Goal: Task Accomplishment & Management: Complete application form

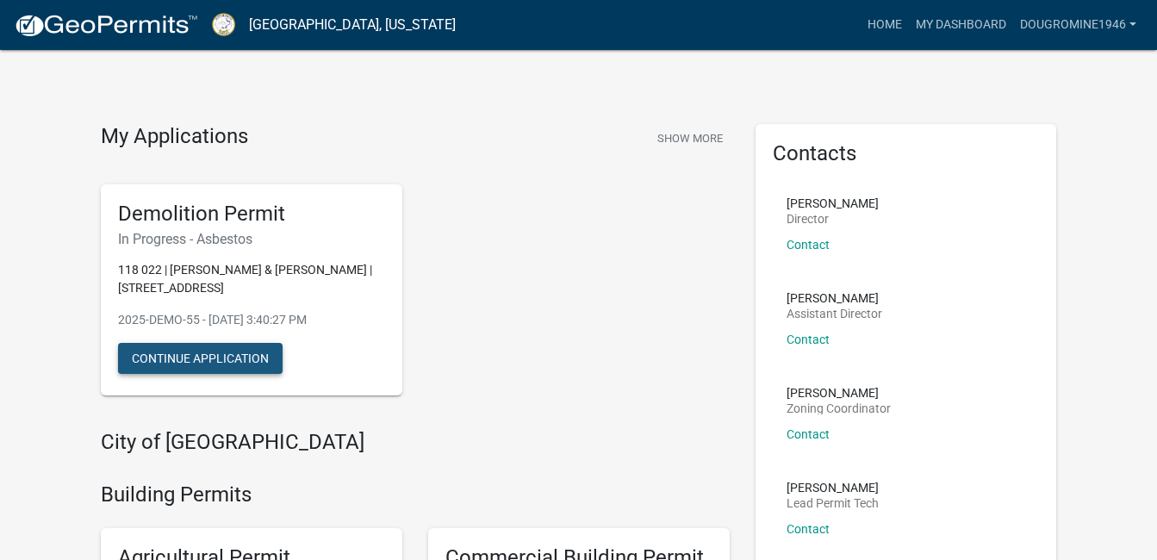
click at [176, 354] on button "Continue Application" at bounding box center [200, 358] width 165 height 31
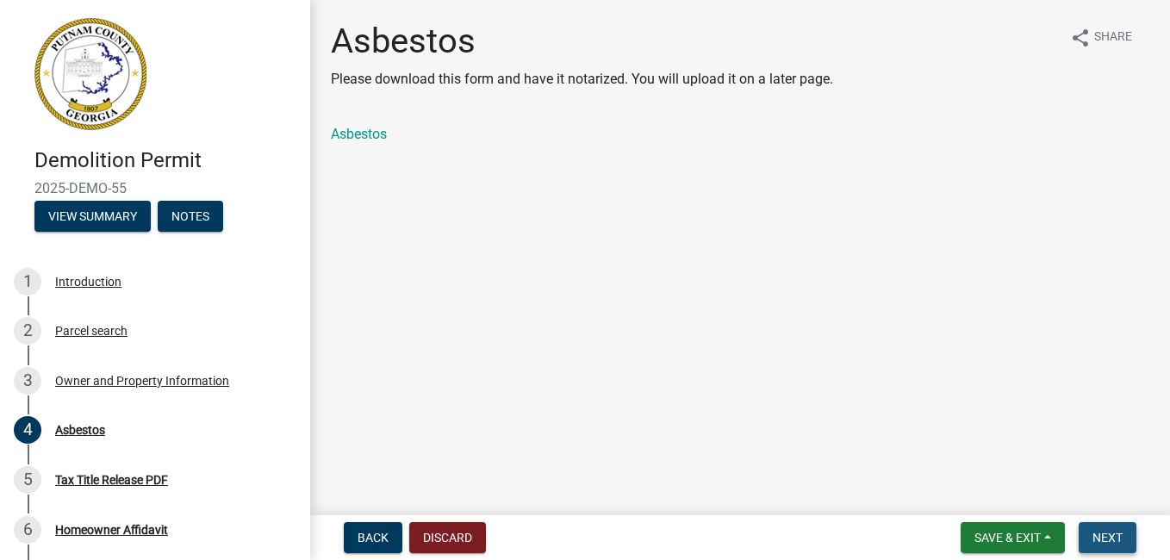
click at [1111, 535] on span "Next" at bounding box center [1108, 538] width 30 height 14
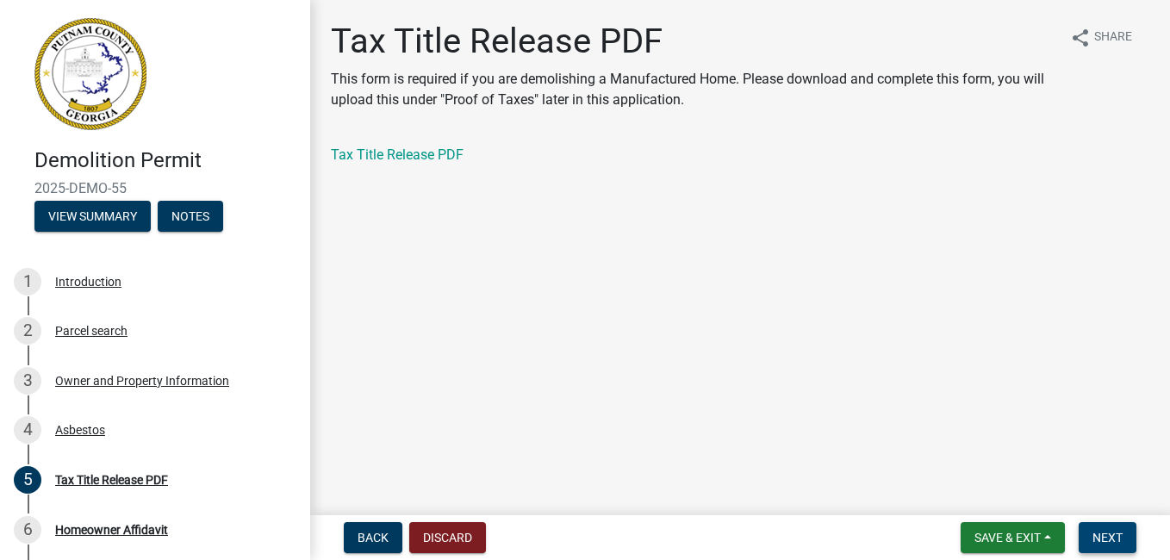
click at [1101, 536] on span "Next" at bounding box center [1108, 538] width 30 height 14
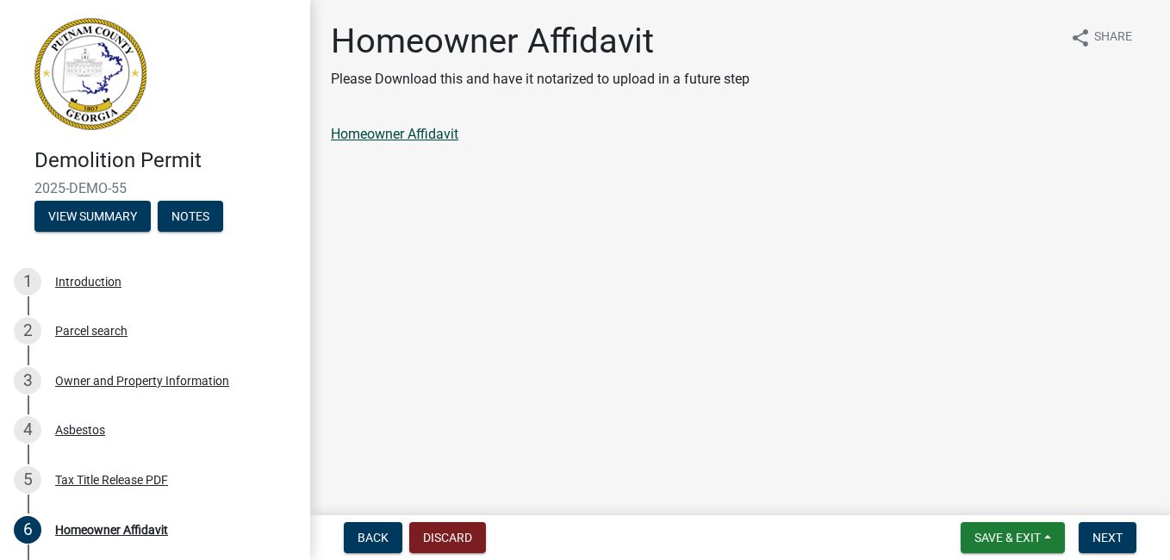
click at [380, 132] on link "Homeowner Affidavit" at bounding box center [395, 134] width 128 height 16
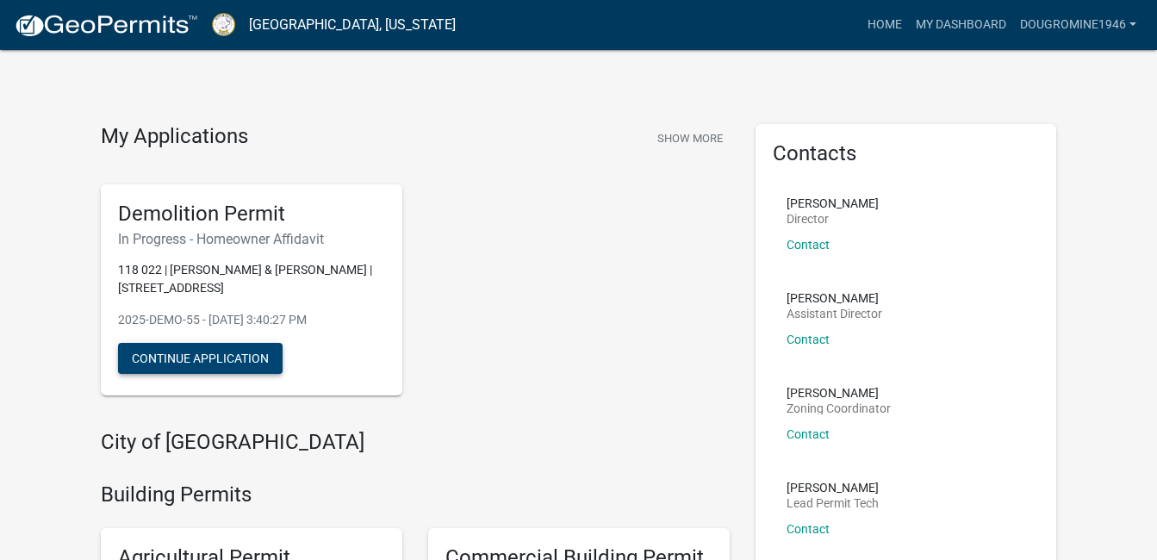
click at [239, 355] on button "Continue Application" at bounding box center [200, 358] width 165 height 31
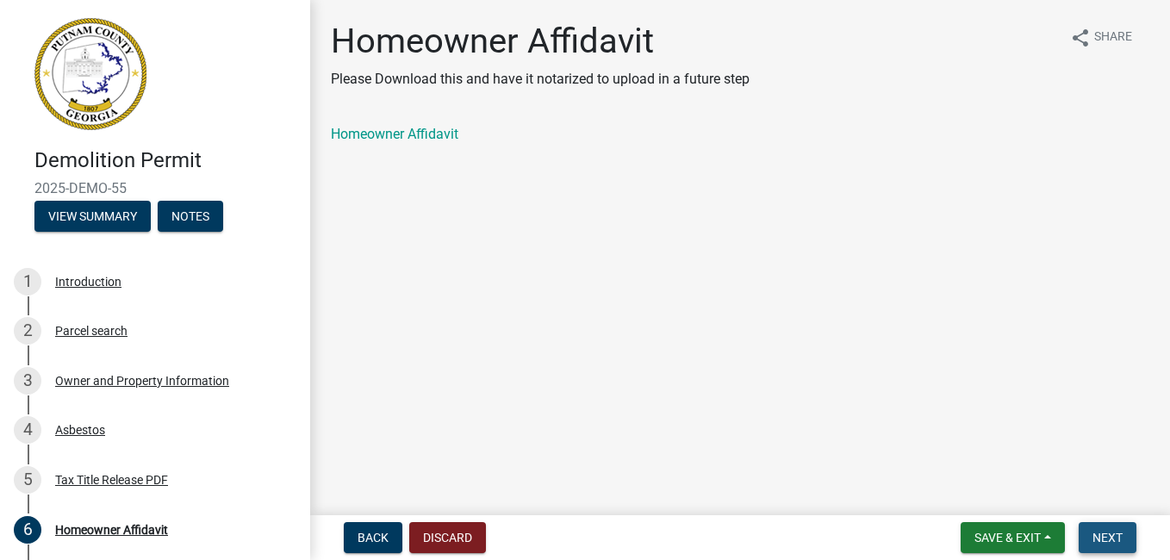
click at [1105, 534] on span "Next" at bounding box center [1108, 538] width 30 height 14
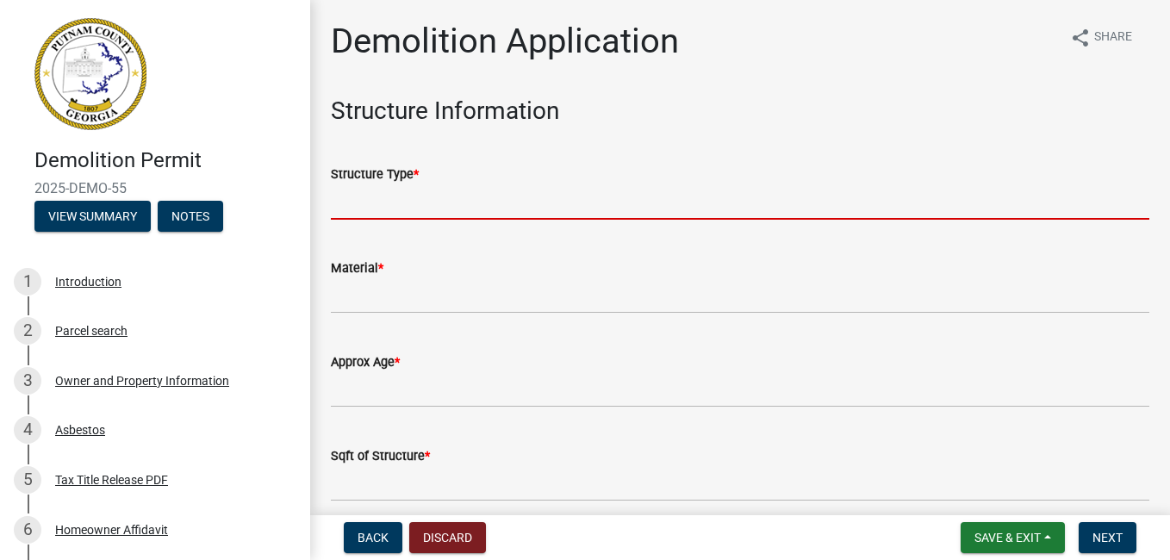
click at [433, 194] on input "Structure Type *" at bounding box center [740, 201] width 819 height 35
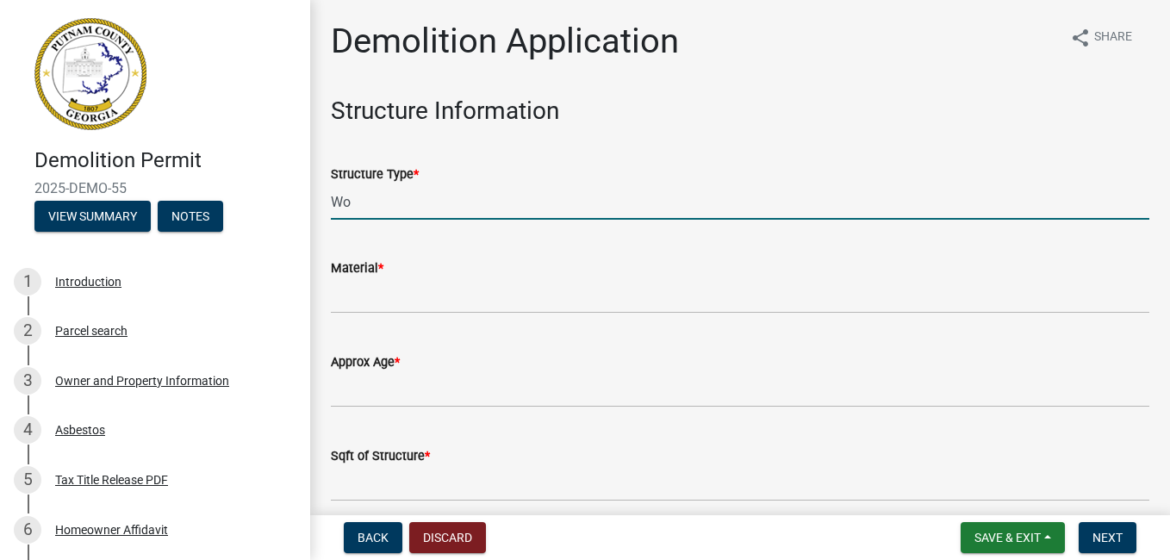
type input "W"
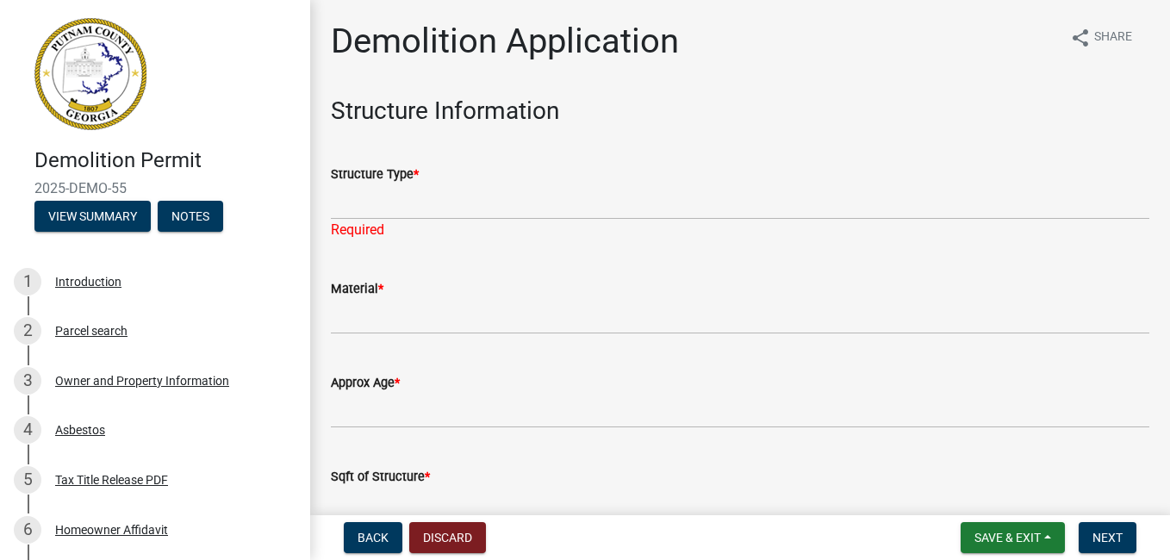
click at [417, 171] on span "*" at bounding box center [416, 174] width 5 height 15
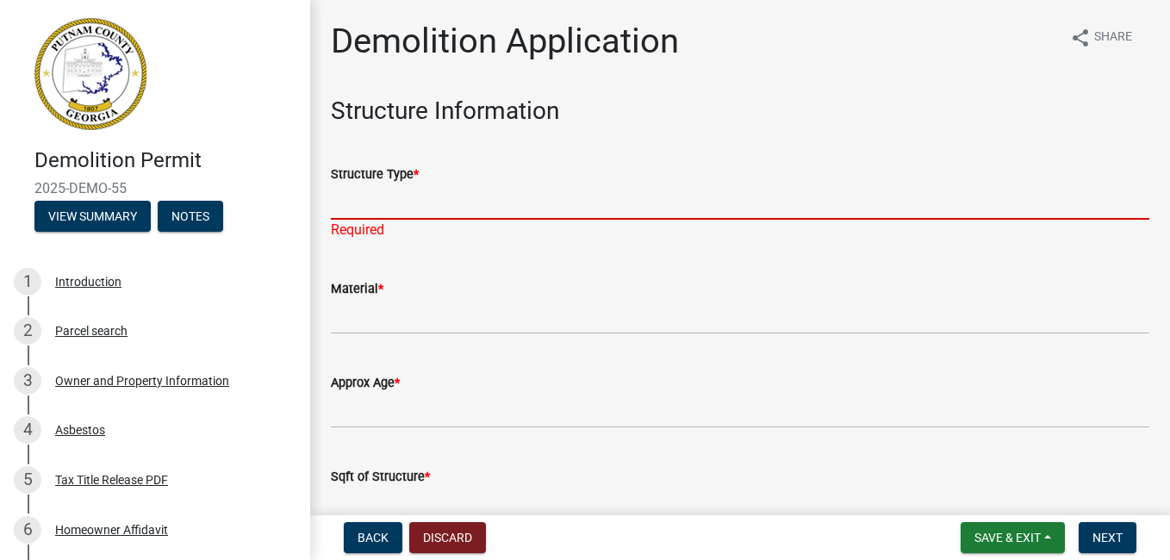
click at [417, 184] on input "Structure Type *" at bounding box center [740, 201] width 819 height 35
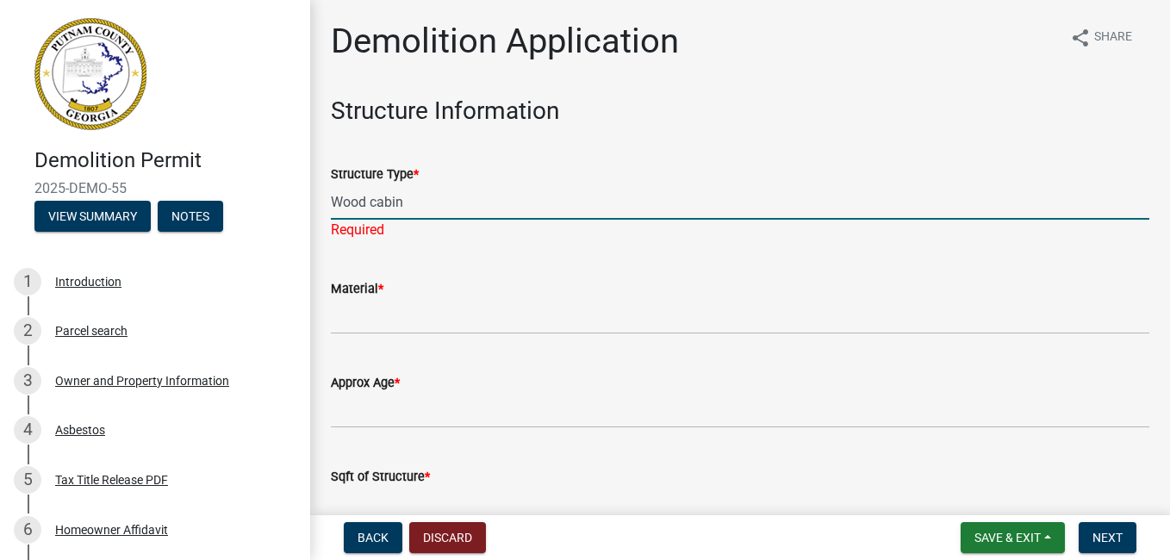
type input "Wood cabin"
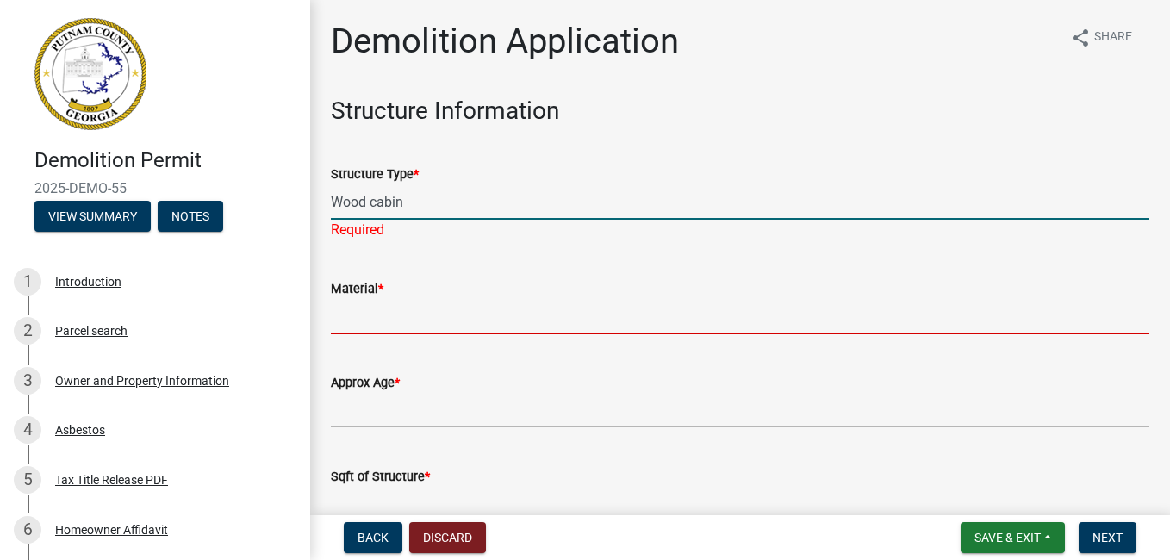
click at [364, 321] on wm-data-entity-input "Material *" at bounding box center [740, 301] width 819 height 94
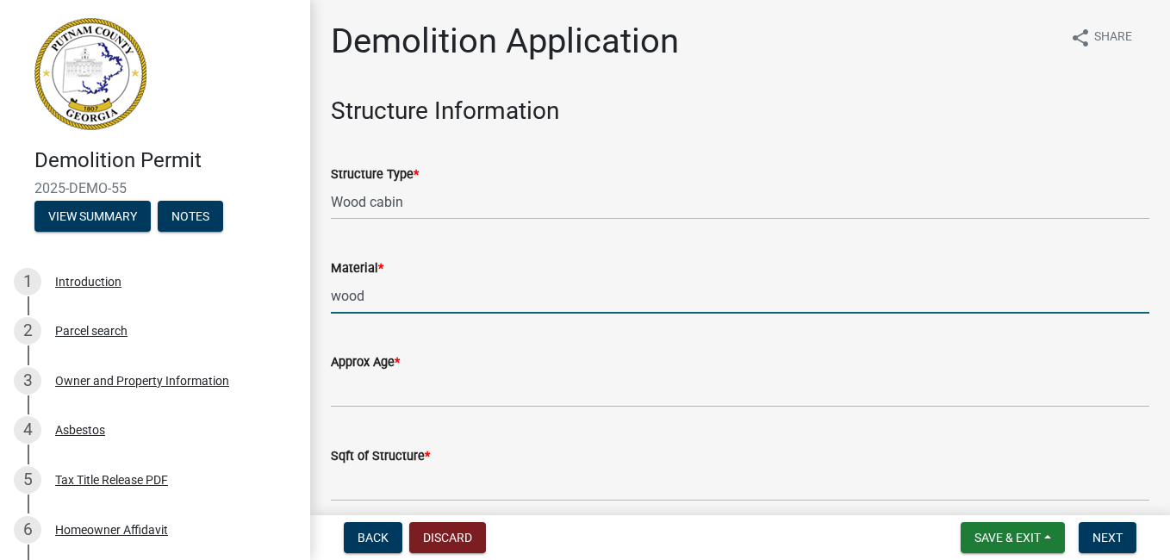
type input "wood"
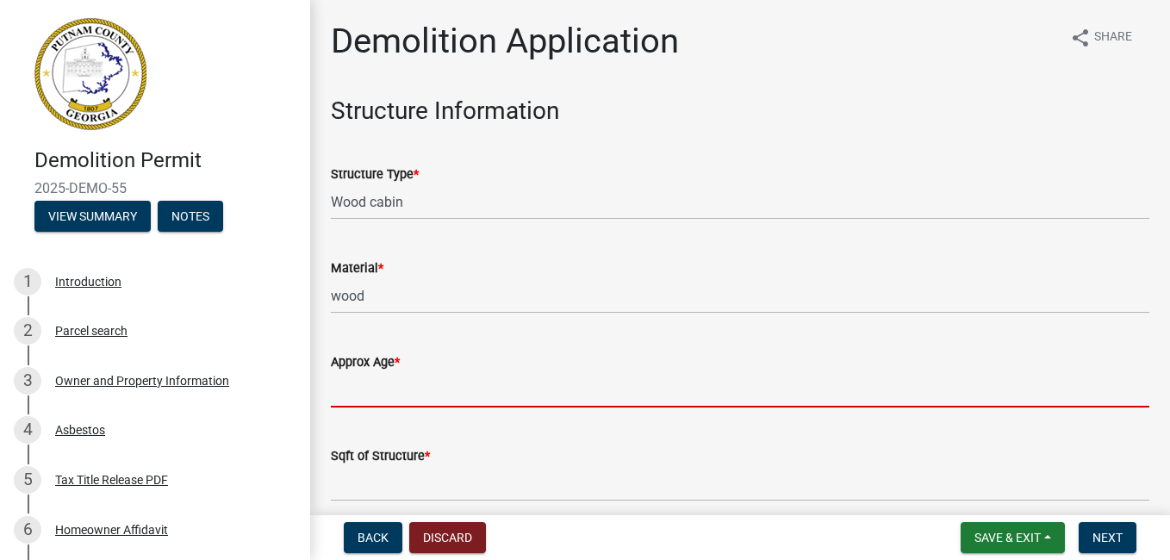
click at [420, 390] on input "Approx Age *" at bounding box center [740, 389] width 819 height 35
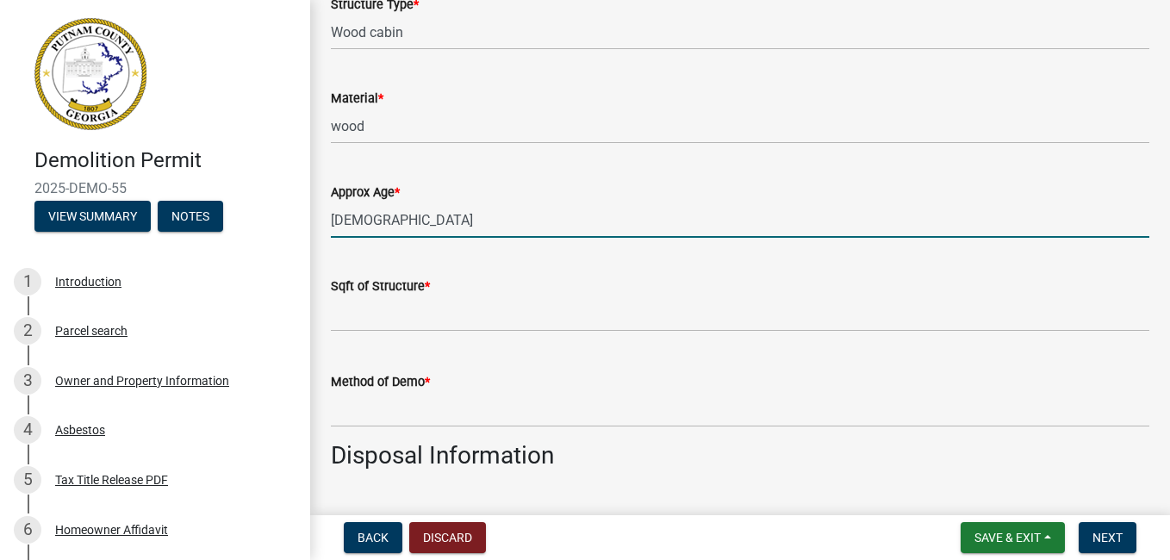
scroll to position [172, 0]
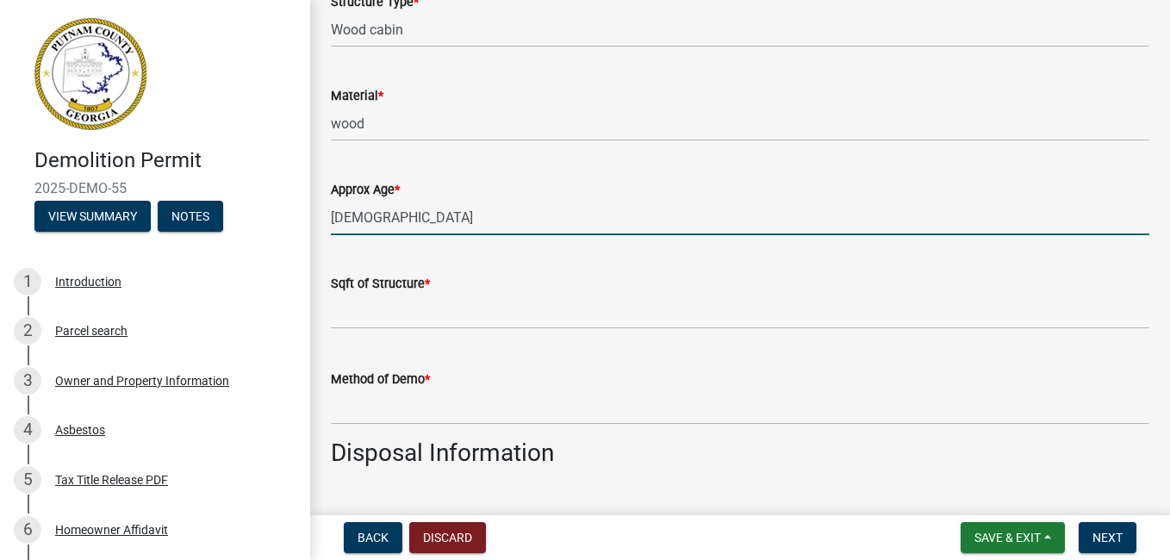
type input "[DEMOGRAPHIC_DATA]"
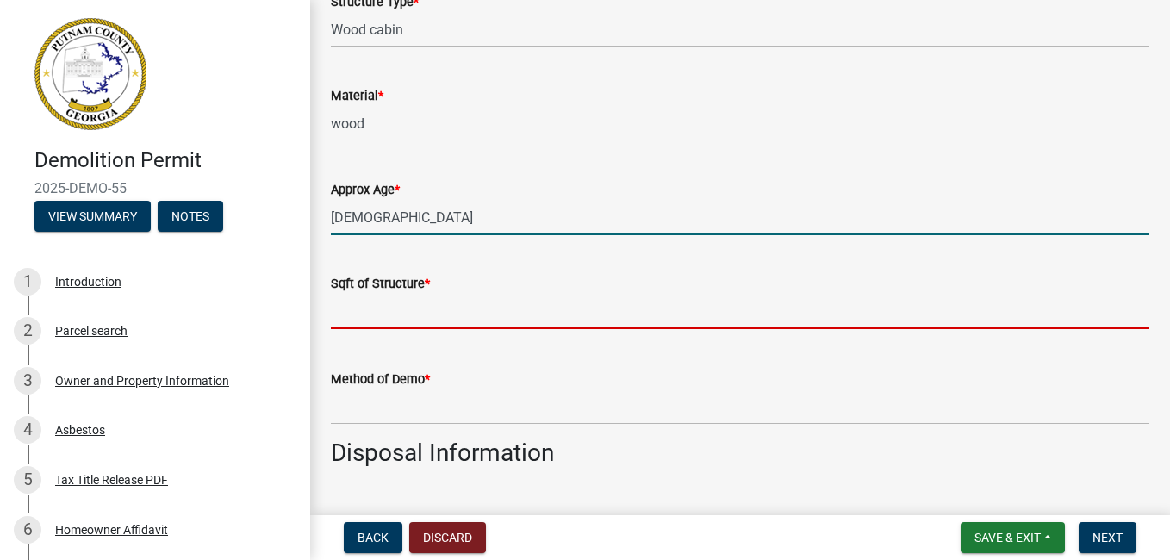
click at [362, 311] on input "text" at bounding box center [740, 311] width 819 height 35
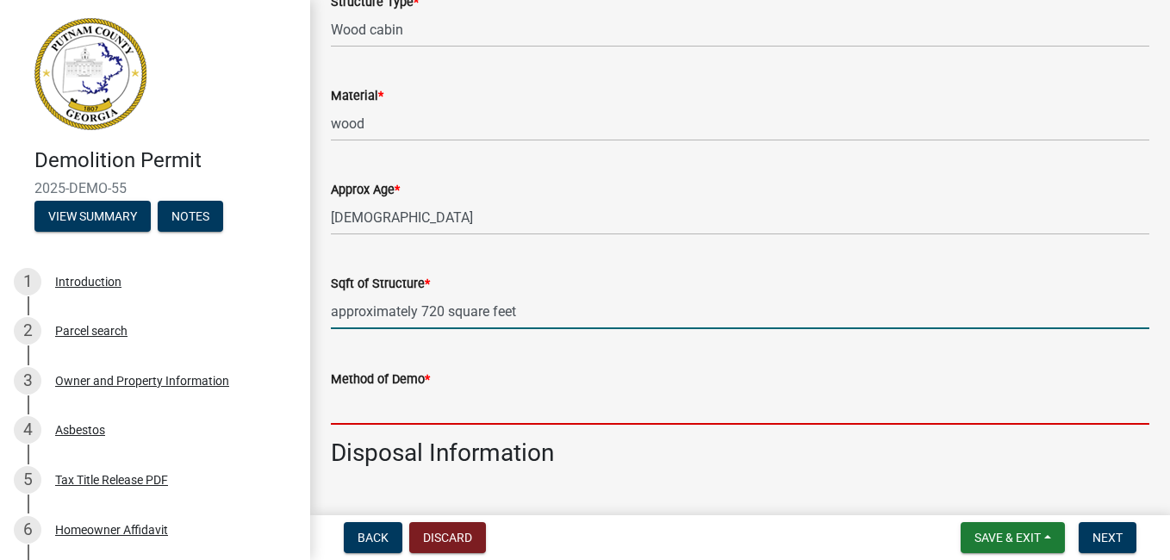
type input "720"
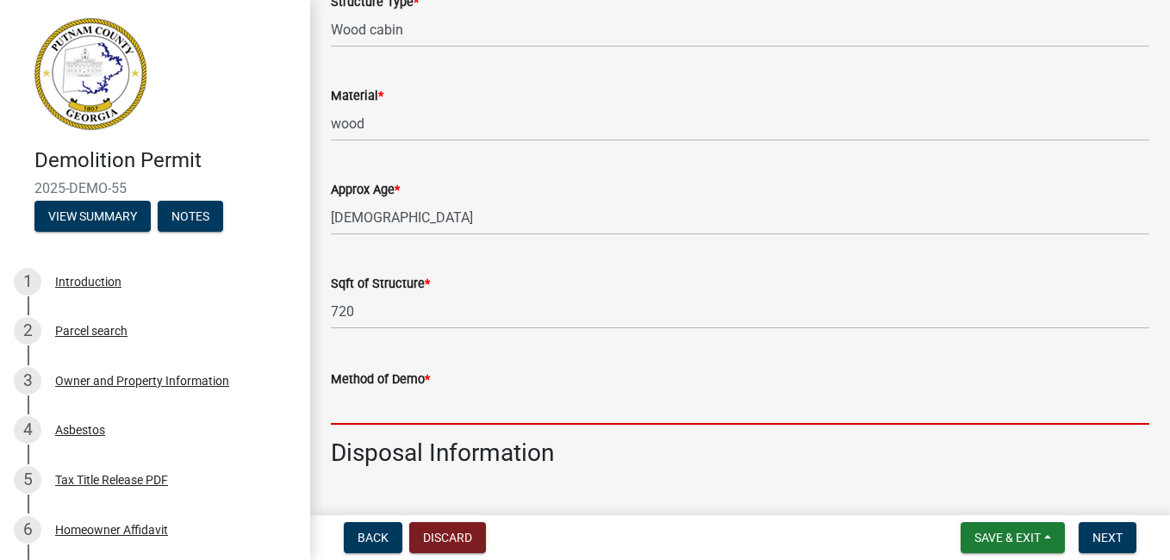
click at [392, 410] on input "Method of Demo *" at bounding box center [740, 406] width 819 height 35
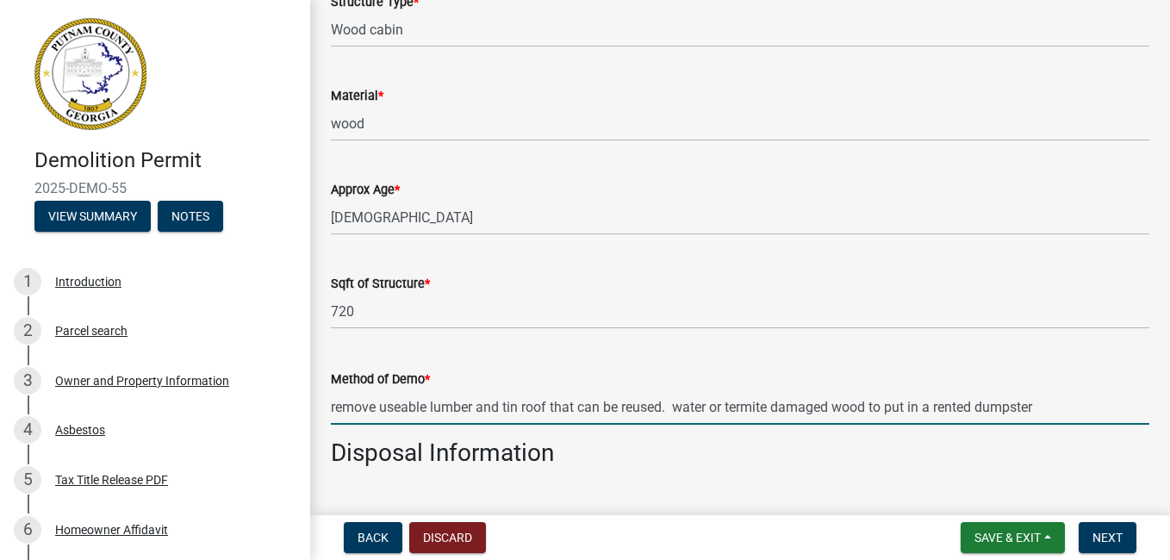
click at [885, 407] on input "remove useable lumber and tin roof that can be reused. water or termite damaged…" at bounding box center [740, 406] width 819 height 35
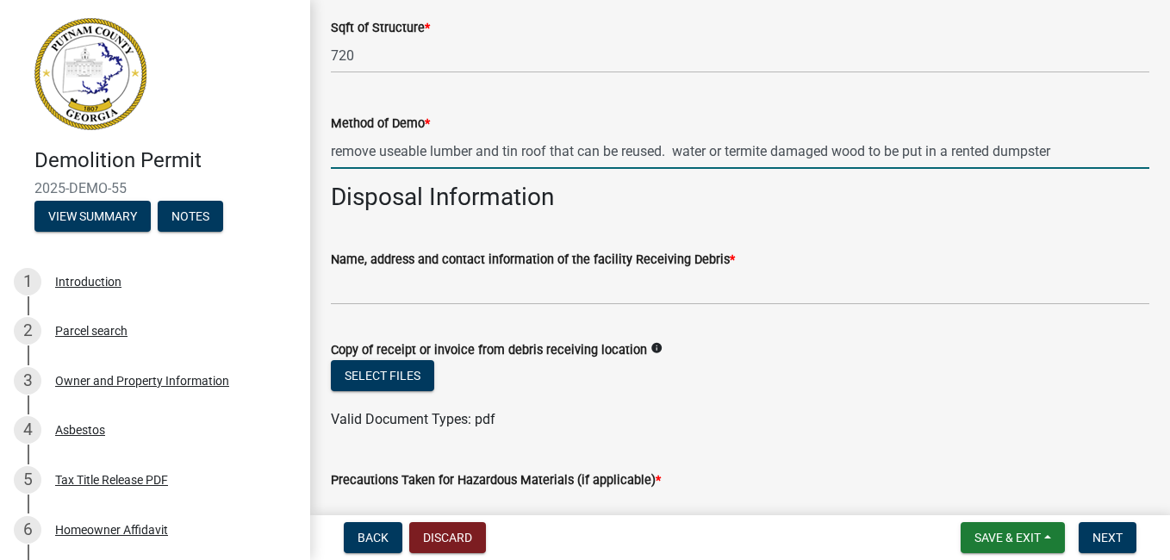
scroll to position [431, 0]
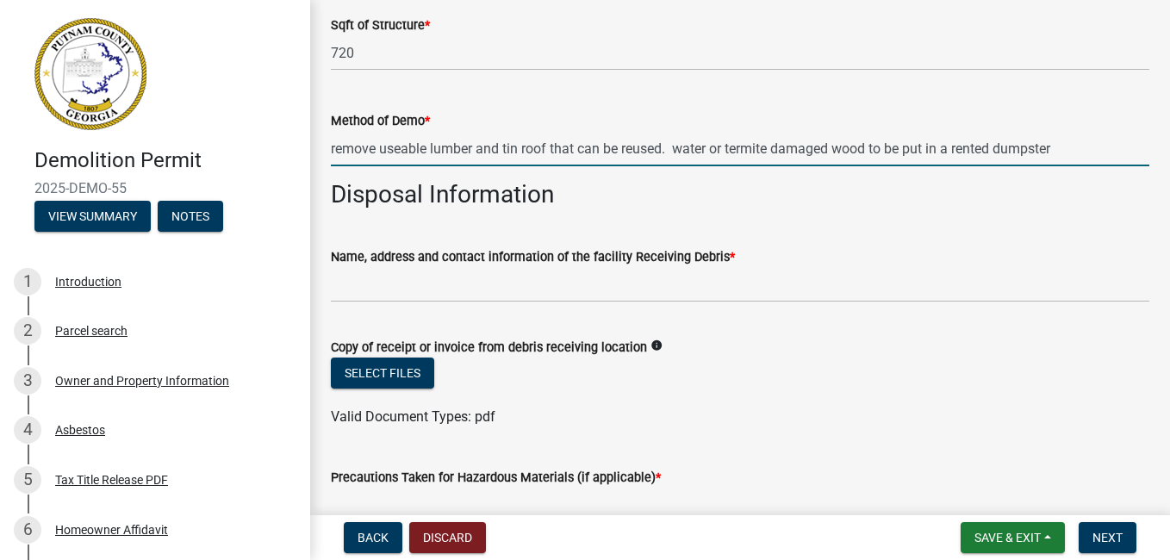
type input "remove useable lumber and tin roof that can be reused. water or termite damaged…"
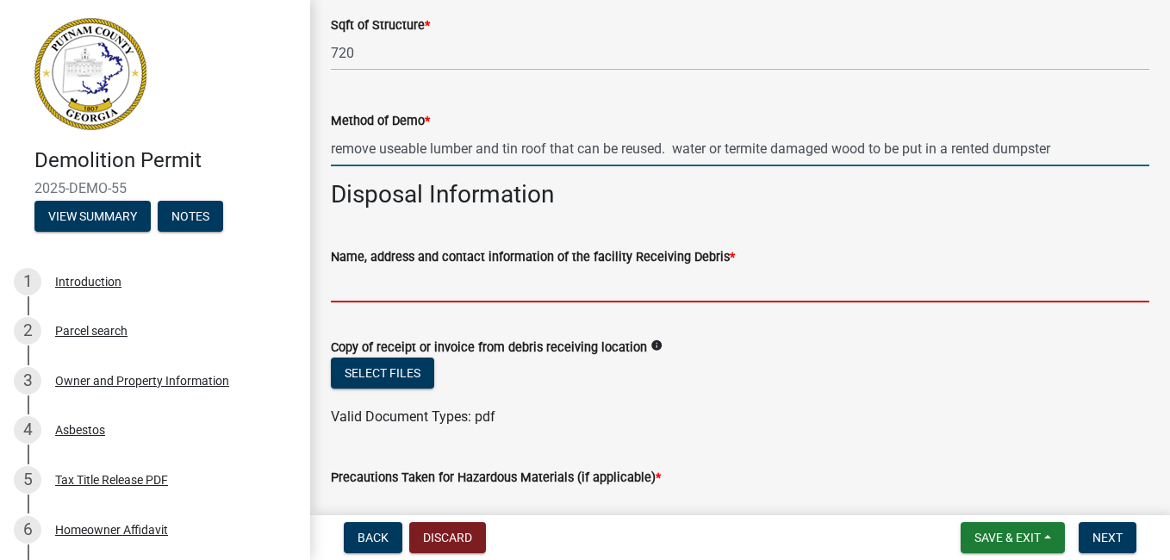
click at [364, 282] on input "Name, address and contact information of the facility Receiving Debris *" at bounding box center [740, 284] width 819 height 35
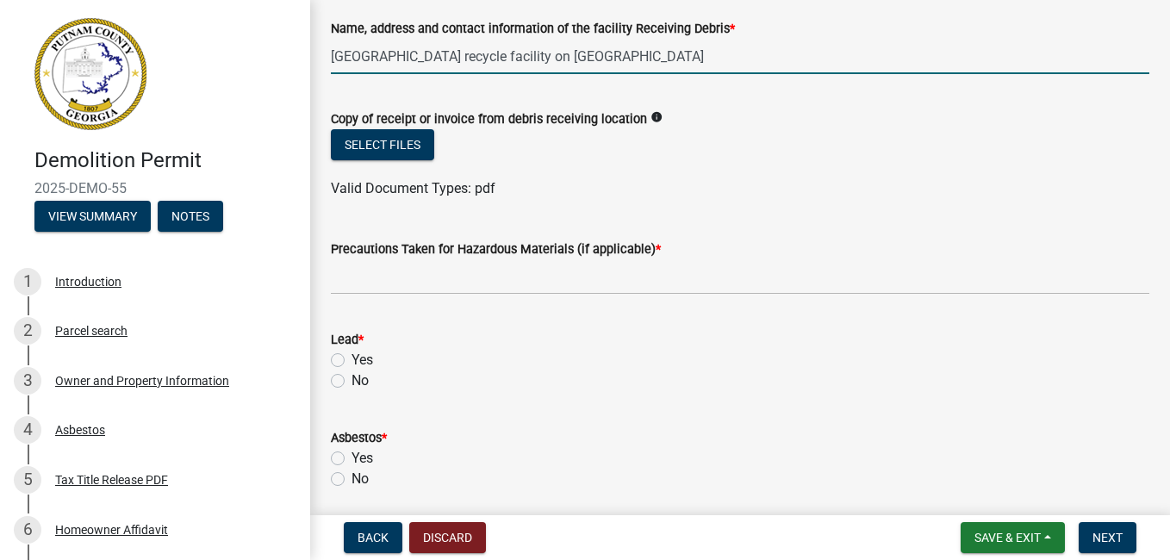
scroll to position [689, 0]
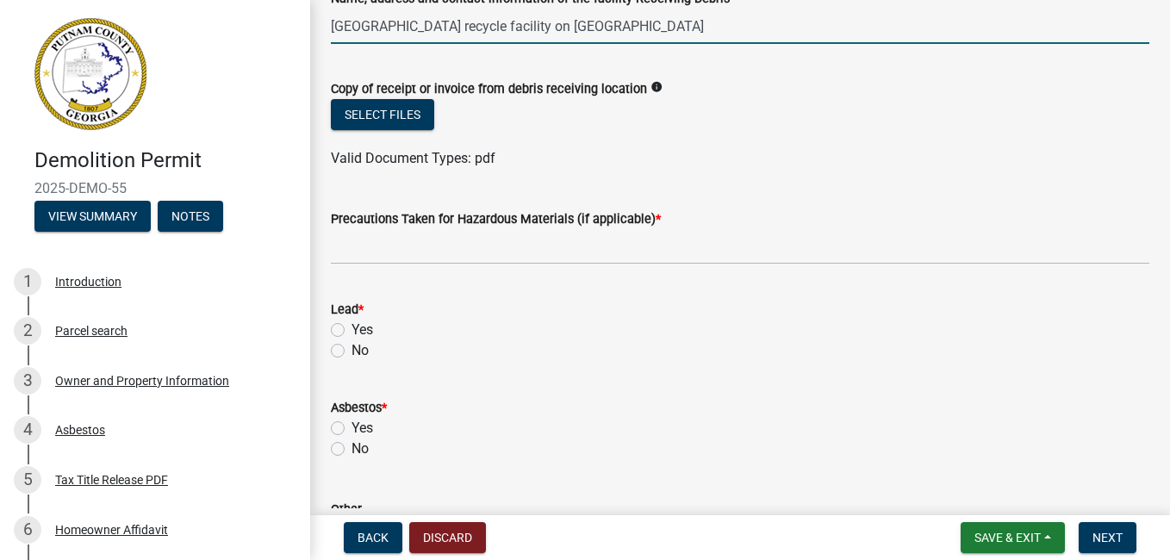
type input "[GEOGRAPHIC_DATA] recycle facility on [GEOGRAPHIC_DATA]"
click at [352, 350] on label "No" at bounding box center [360, 350] width 17 height 21
click at [352, 350] on input "No" at bounding box center [357, 345] width 11 height 11
radio input "true"
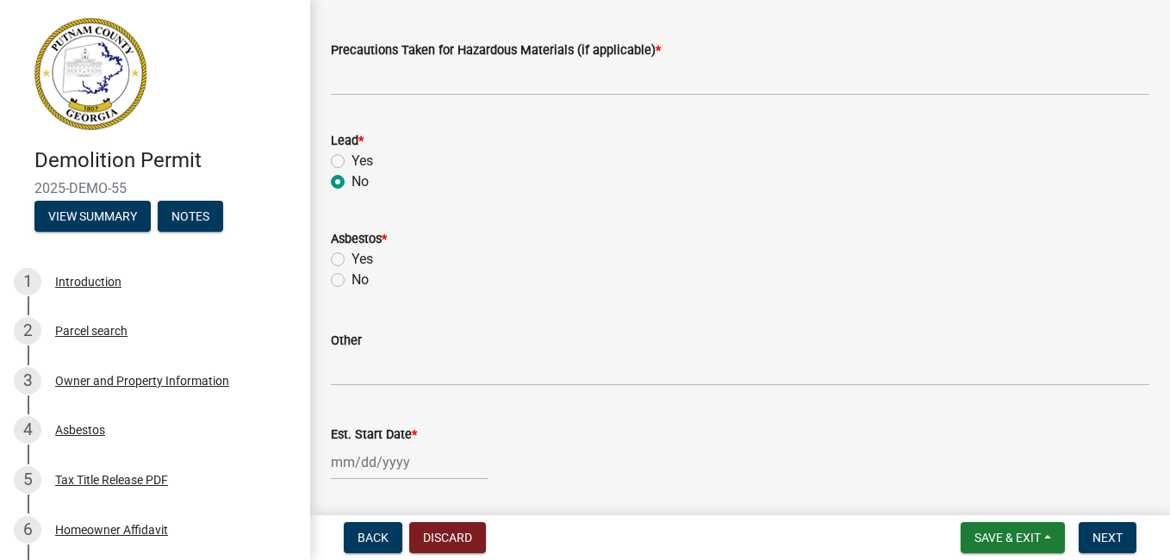
scroll to position [862, 0]
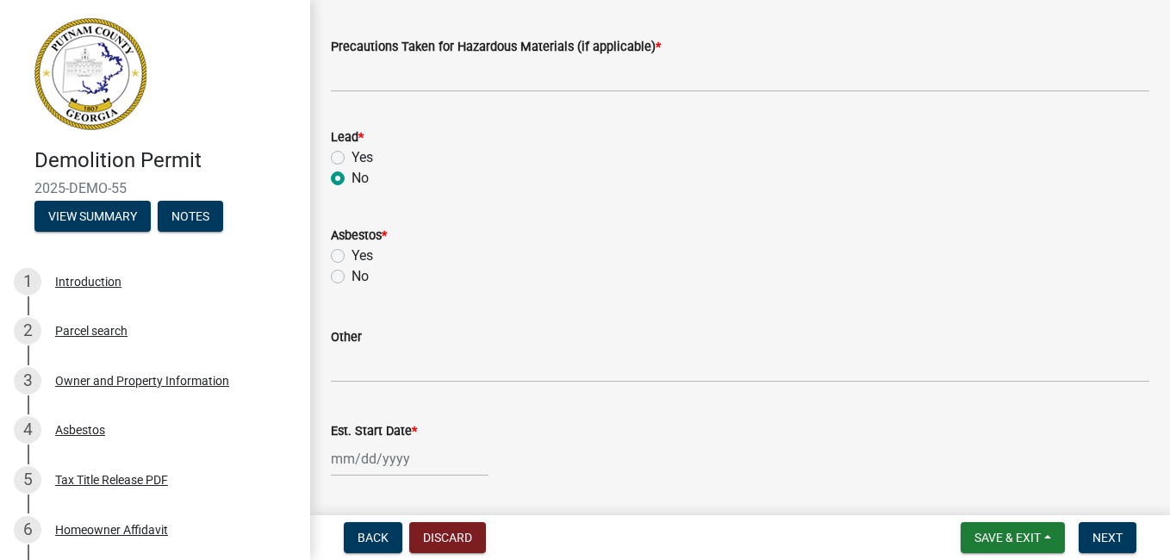
click at [352, 277] on label "No" at bounding box center [360, 276] width 17 height 21
click at [352, 277] on input "No" at bounding box center [357, 271] width 11 height 11
radio input "true"
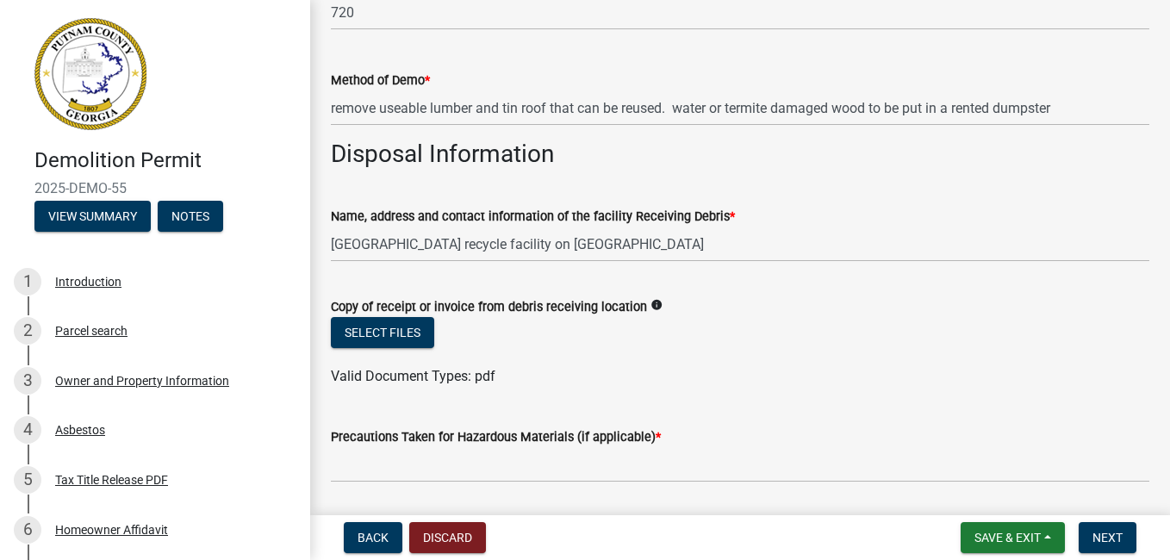
scroll to position [517, 0]
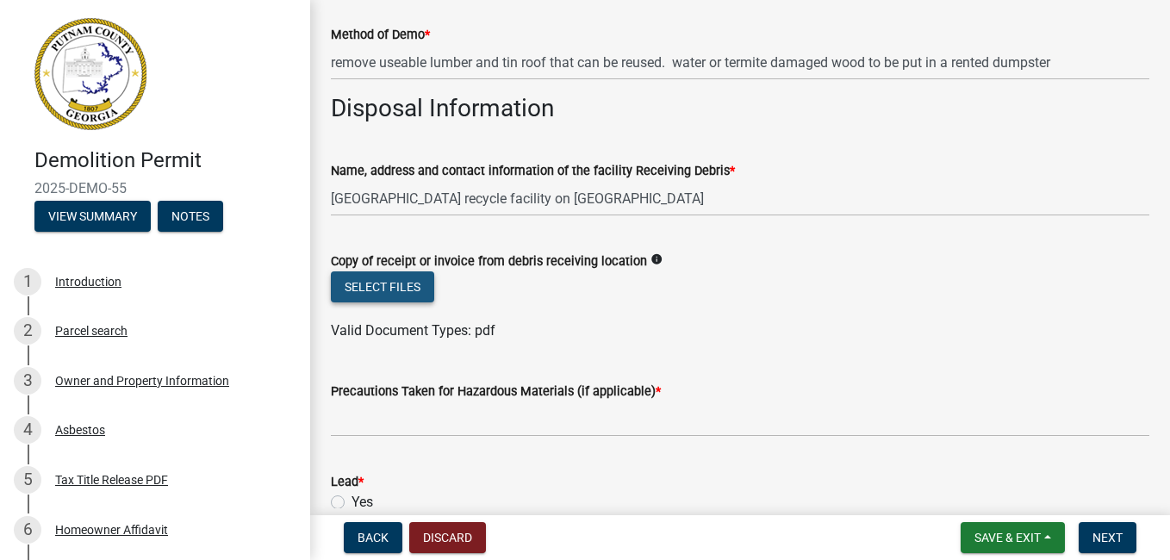
click at [397, 285] on button "Select files" at bounding box center [382, 286] width 103 height 31
click at [391, 284] on button "Select files" at bounding box center [382, 286] width 103 height 31
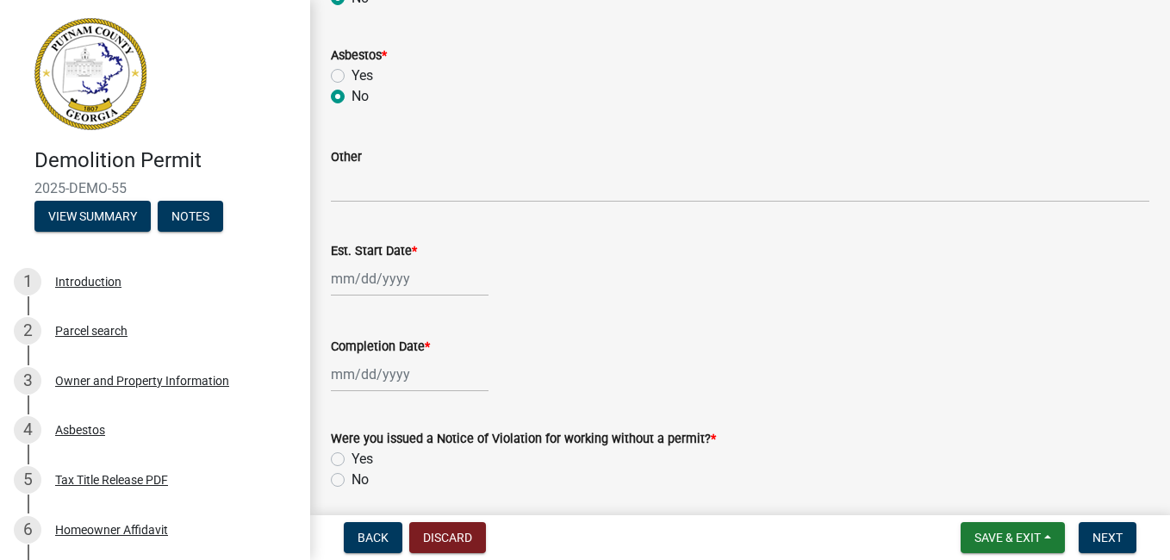
scroll to position [1120, 0]
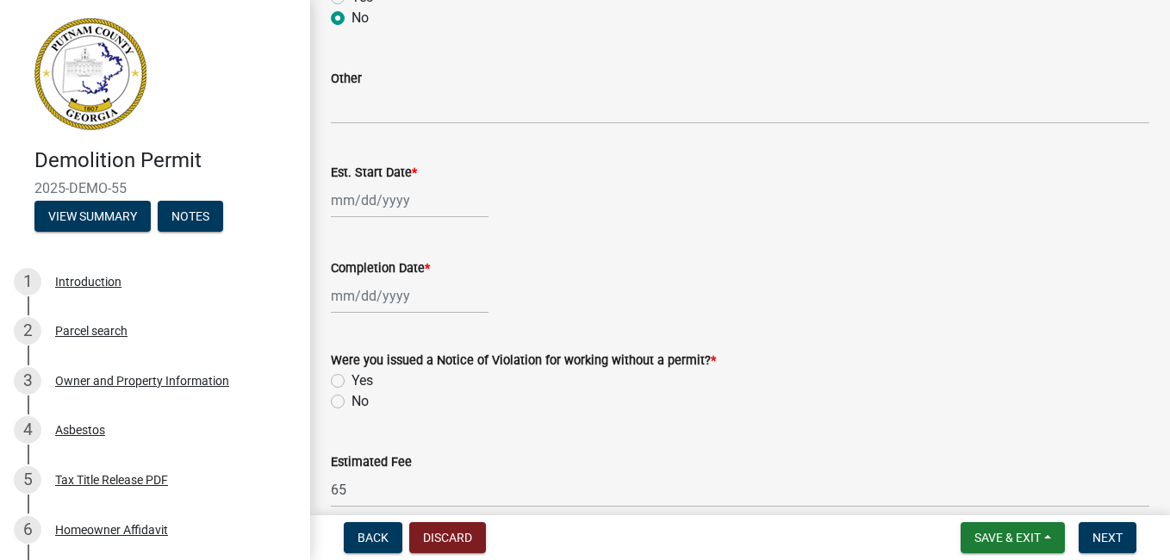
click at [354, 200] on div at bounding box center [410, 200] width 158 height 35
select select "8"
select select "2025"
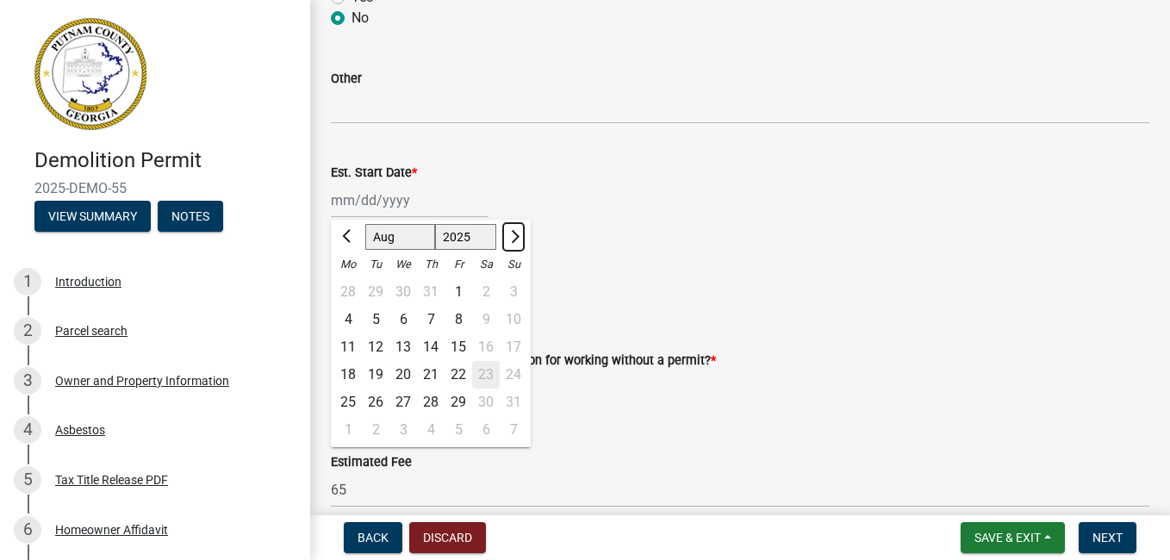
click at [516, 235] on span "Next month" at bounding box center [513, 236] width 13 height 13
select select "9"
click at [376, 319] on div "9" at bounding box center [376, 320] width 28 height 28
type input "[DATE]"
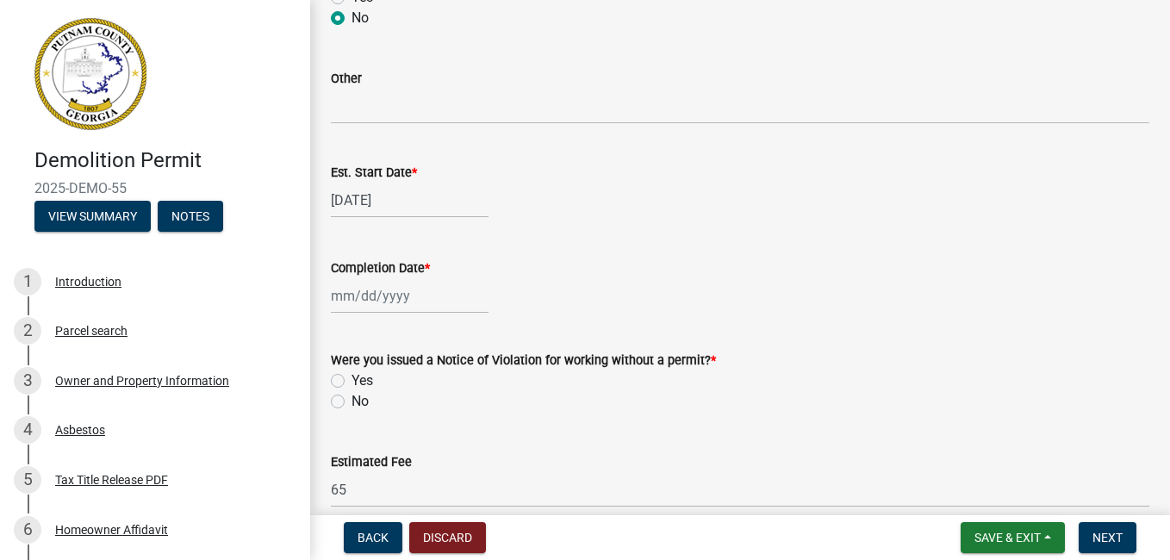
click at [420, 298] on div at bounding box center [410, 295] width 158 height 35
select select "8"
select select "2025"
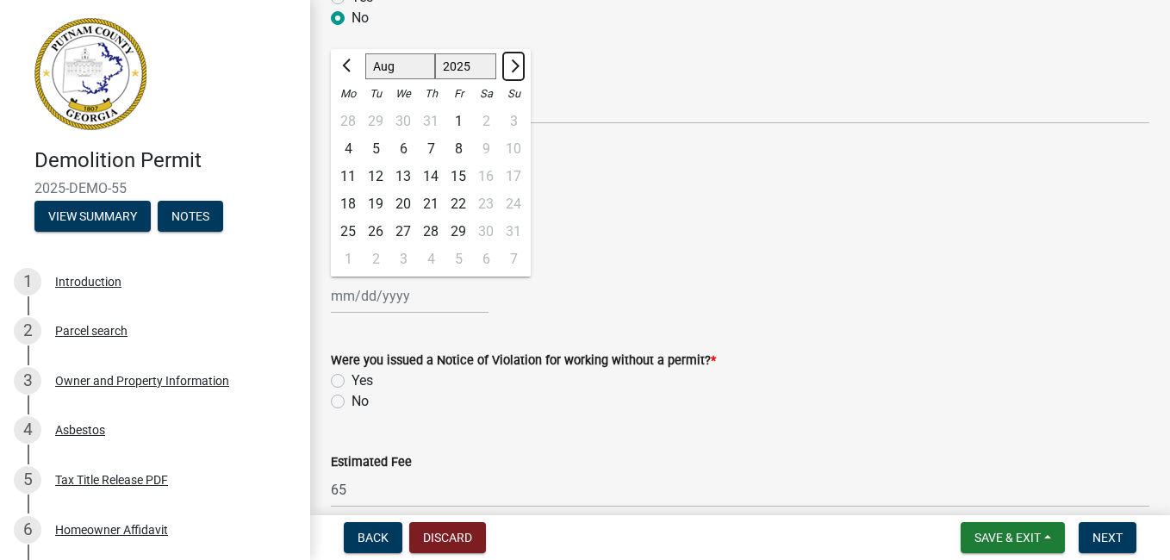
click at [514, 63] on span "Next month" at bounding box center [513, 65] width 13 height 13
select select "10"
click at [376, 231] on div "28" at bounding box center [376, 232] width 28 height 28
type input "[DATE]"
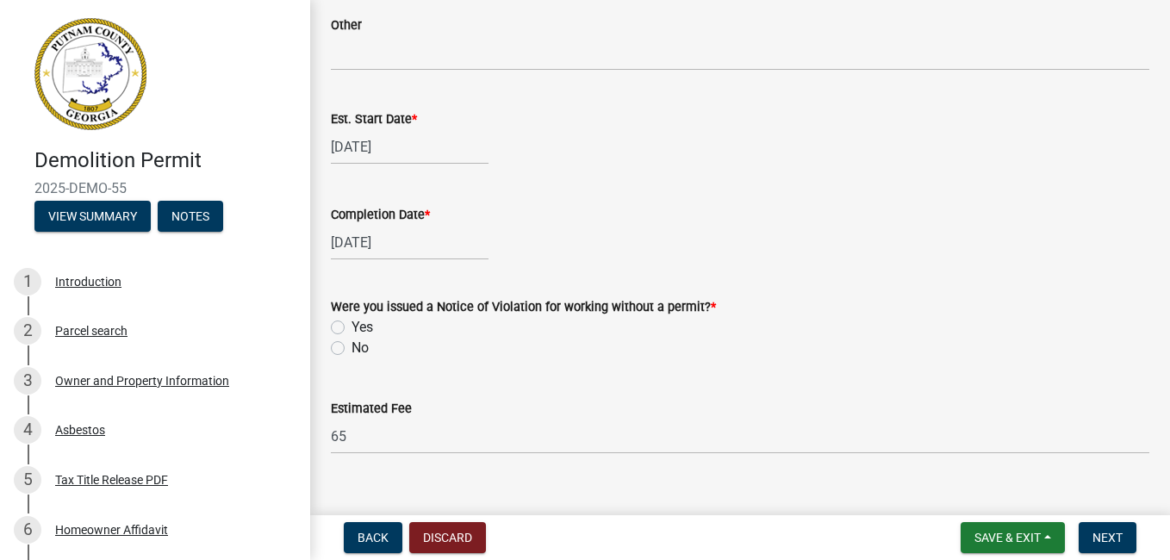
scroll to position [1202, 0]
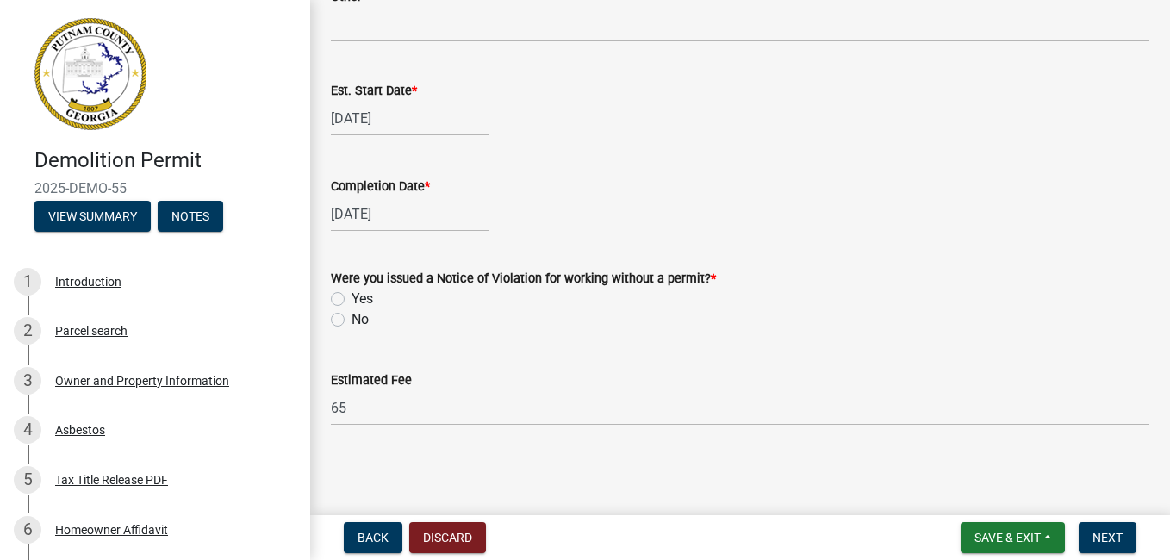
click at [352, 314] on label "No" at bounding box center [360, 319] width 17 height 21
click at [352, 314] on input "No" at bounding box center [357, 314] width 11 height 11
radio input "true"
click at [1110, 532] on span "Next" at bounding box center [1108, 538] width 30 height 14
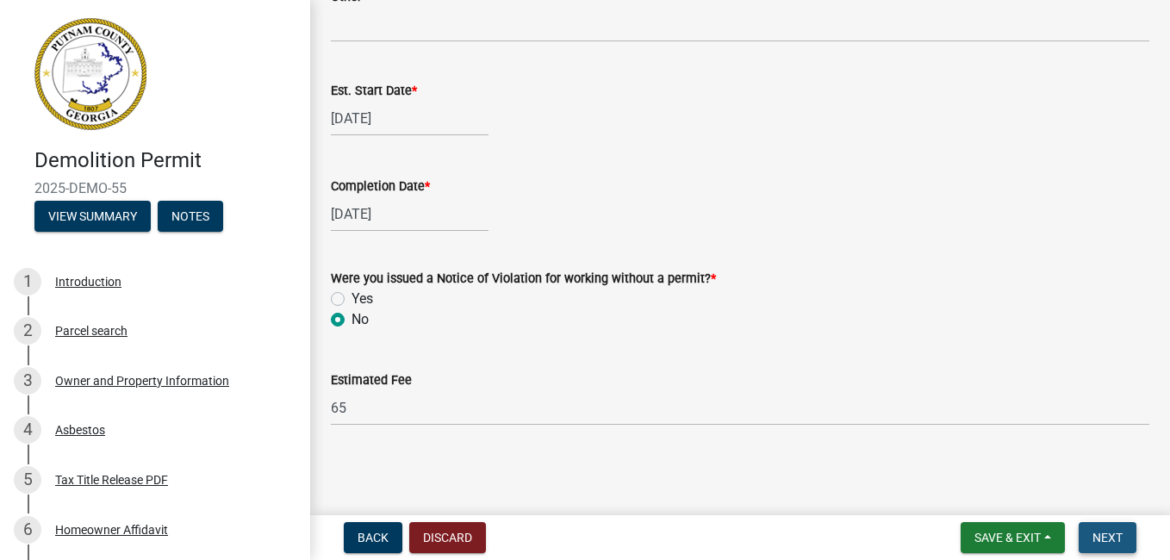
click at [1104, 533] on span "Next" at bounding box center [1108, 538] width 30 height 14
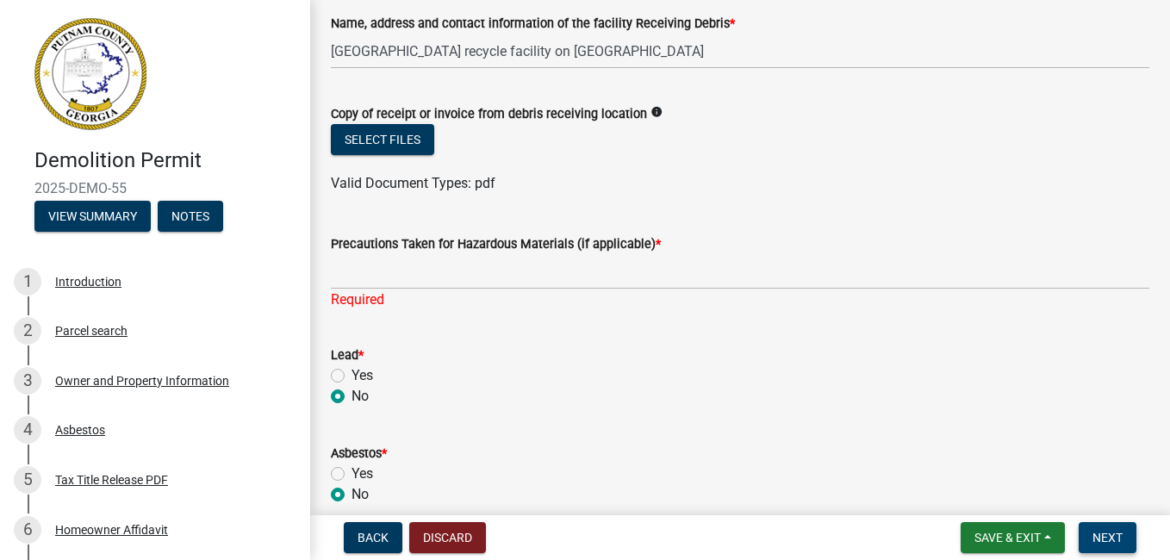
scroll to position [619, 0]
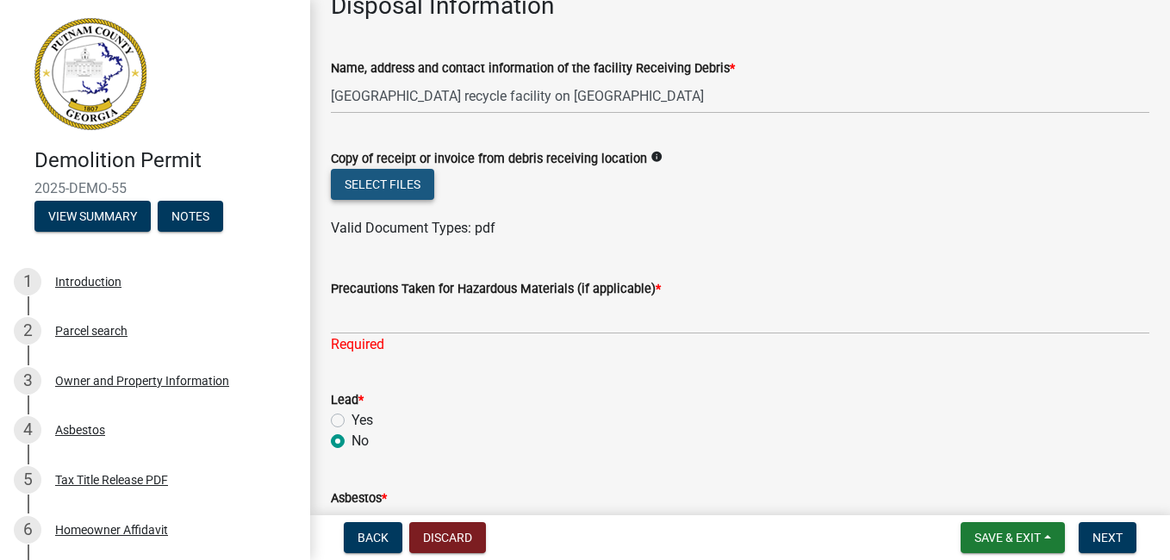
click at [386, 182] on button "Select files" at bounding box center [382, 184] width 103 height 31
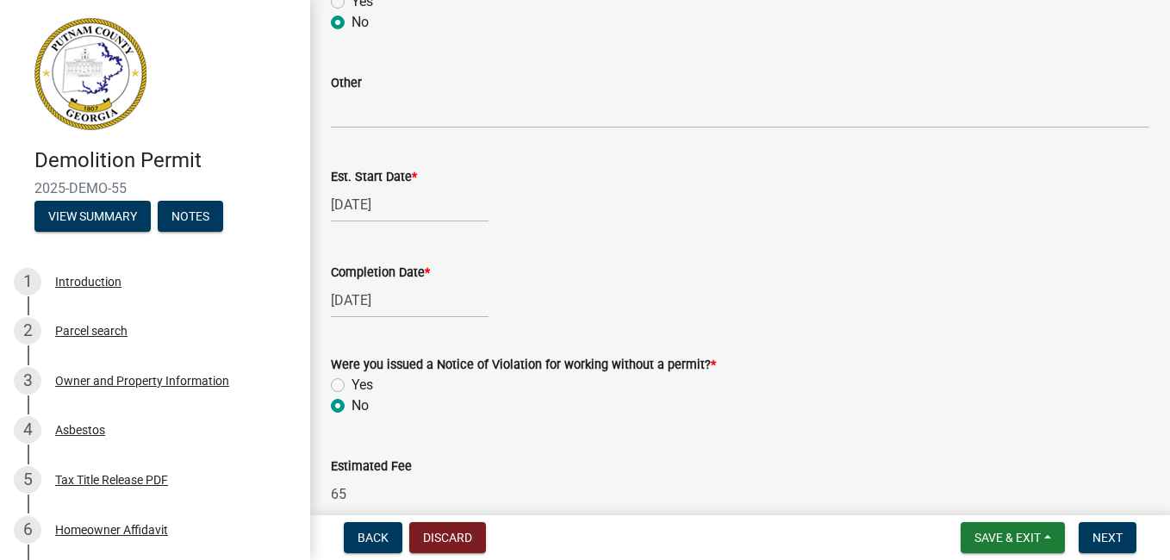
scroll to position [1223, 0]
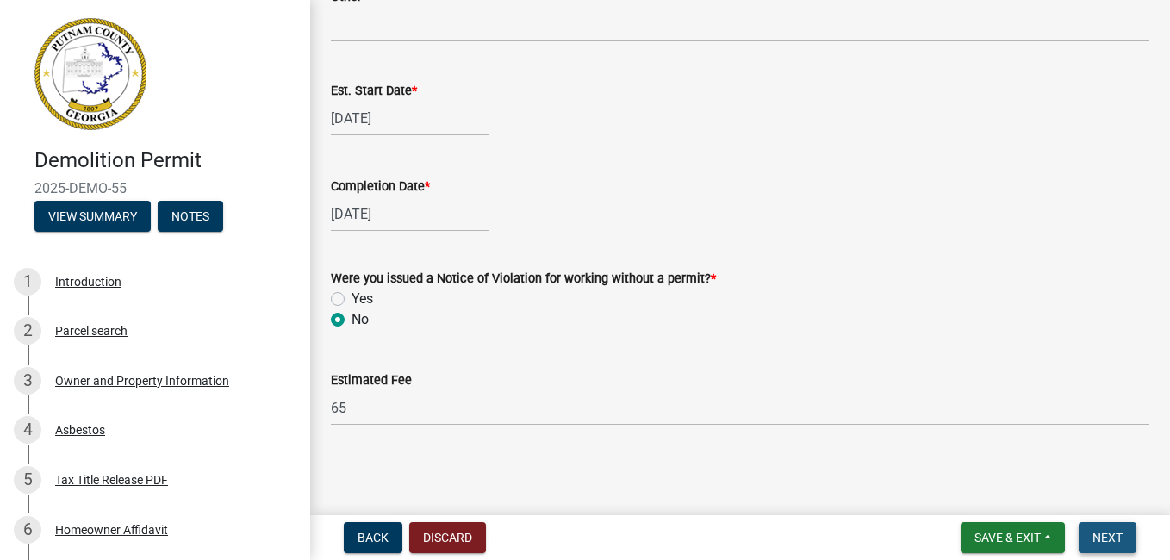
click at [1105, 536] on span "Next" at bounding box center [1108, 538] width 30 height 14
click at [1105, 534] on span "Next" at bounding box center [1108, 538] width 30 height 14
click at [1105, 531] on span "Next" at bounding box center [1108, 538] width 30 height 14
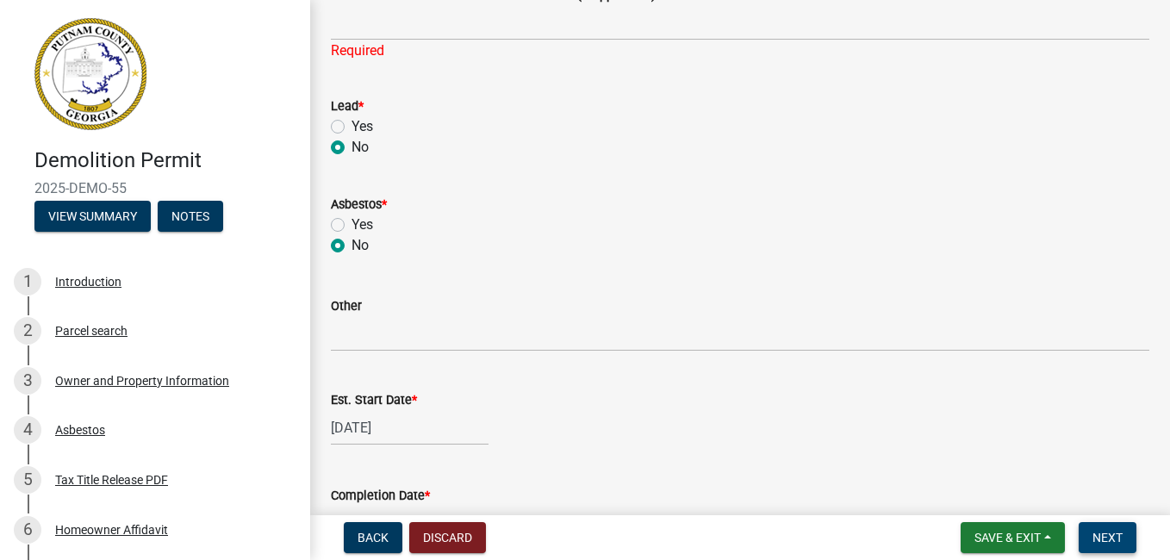
scroll to position [878, 0]
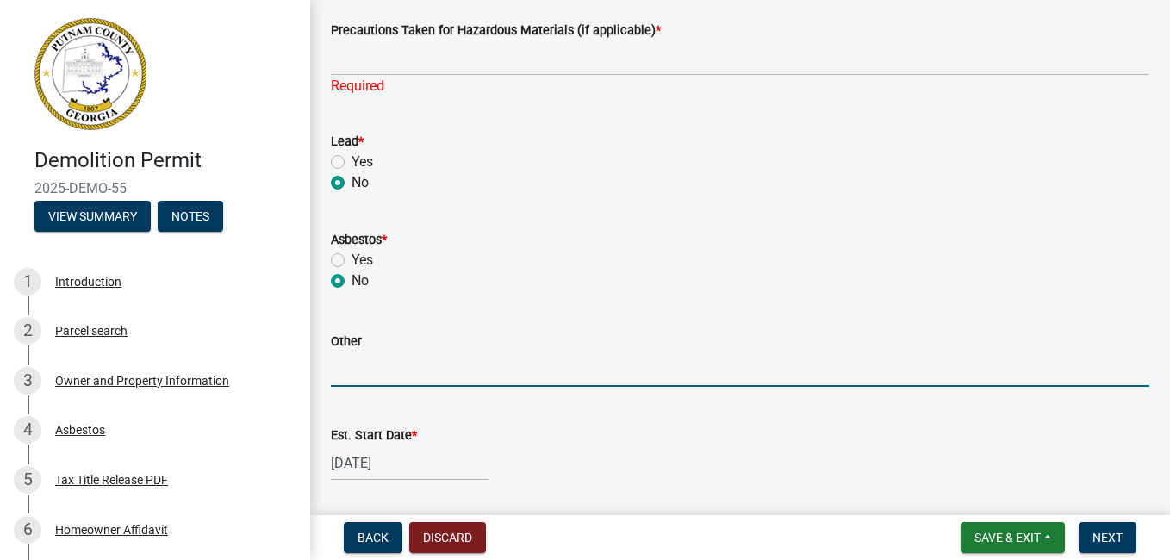
click at [352, 357] on input "Other" at bounding box center [740, 369] width 819 height 35
type input "No other hazardous Materials"
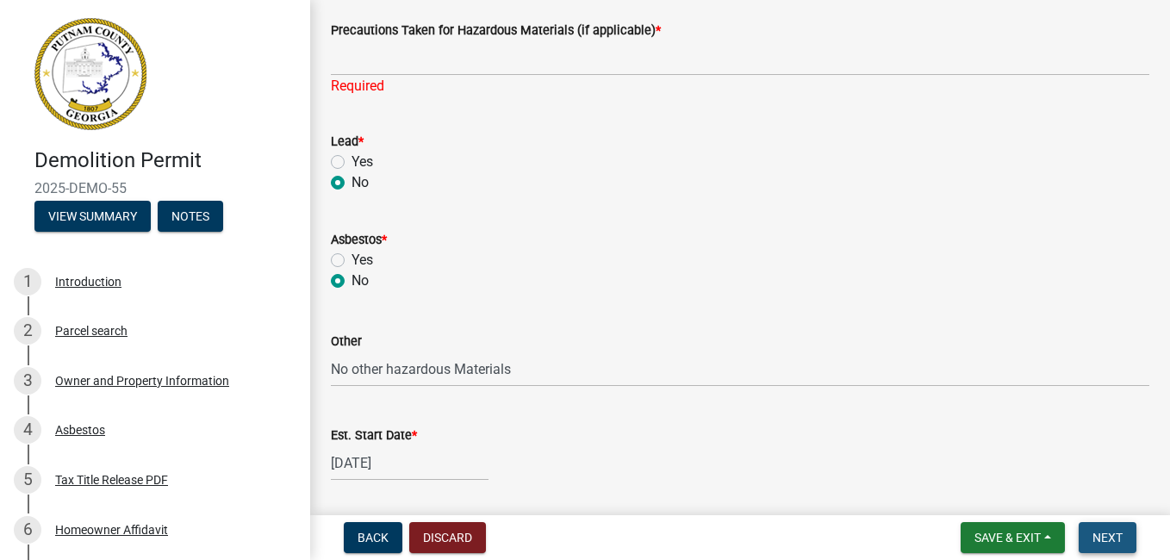
click at [1105, 535] on span "Next" at bounding box center [1108, 538] width 30 height 14
click at [656, 26] on span "*" at bounding box center [658, 30] width 5 height 15
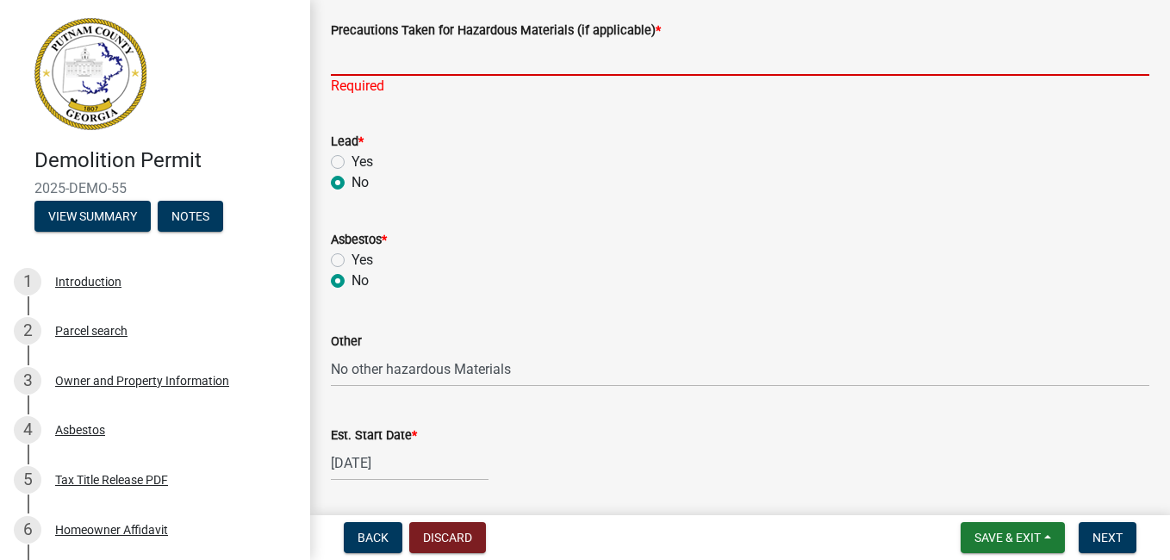
click at [653, 40] on input "Precautions Taken for Hazardous Materials (if applicable) *" at bounding box center [740, 57] width 819 height 35
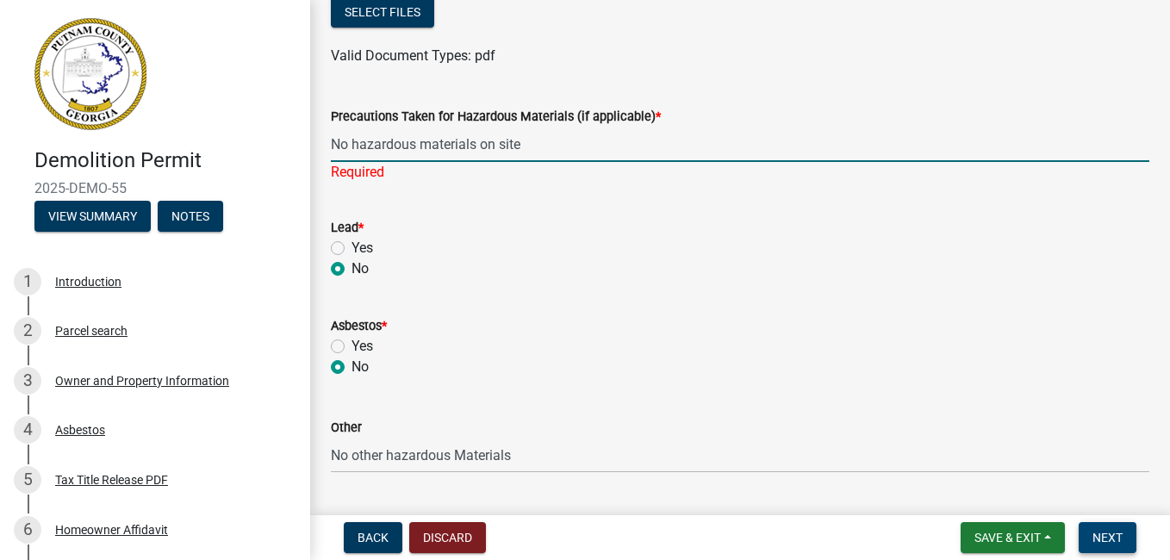
type input "No hazardous materials on site"
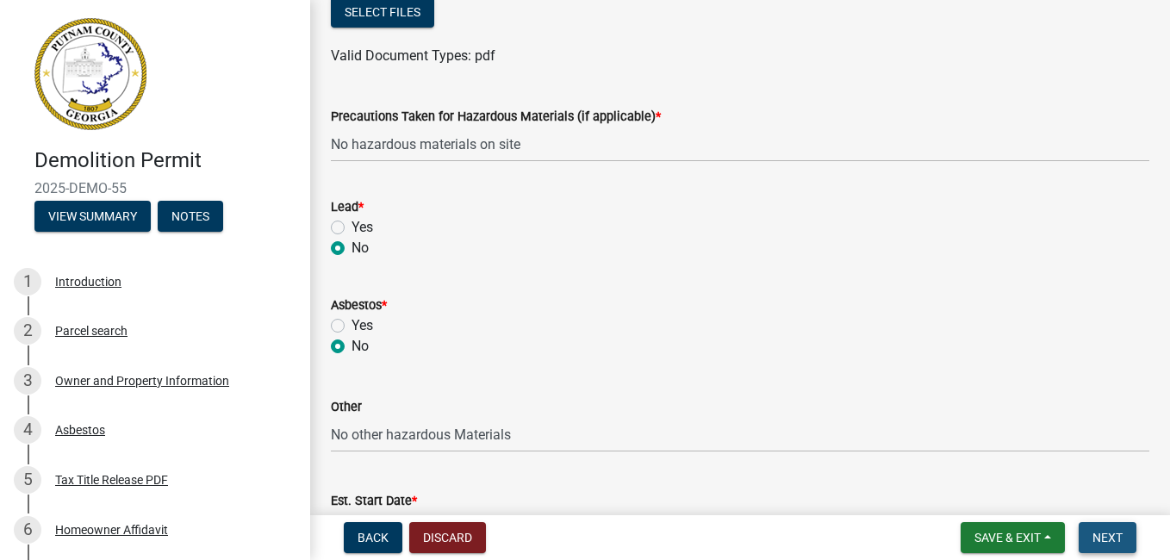
click at [1103, 532] on span "Next" at bounding box center [1108, 538] width 30 height 14
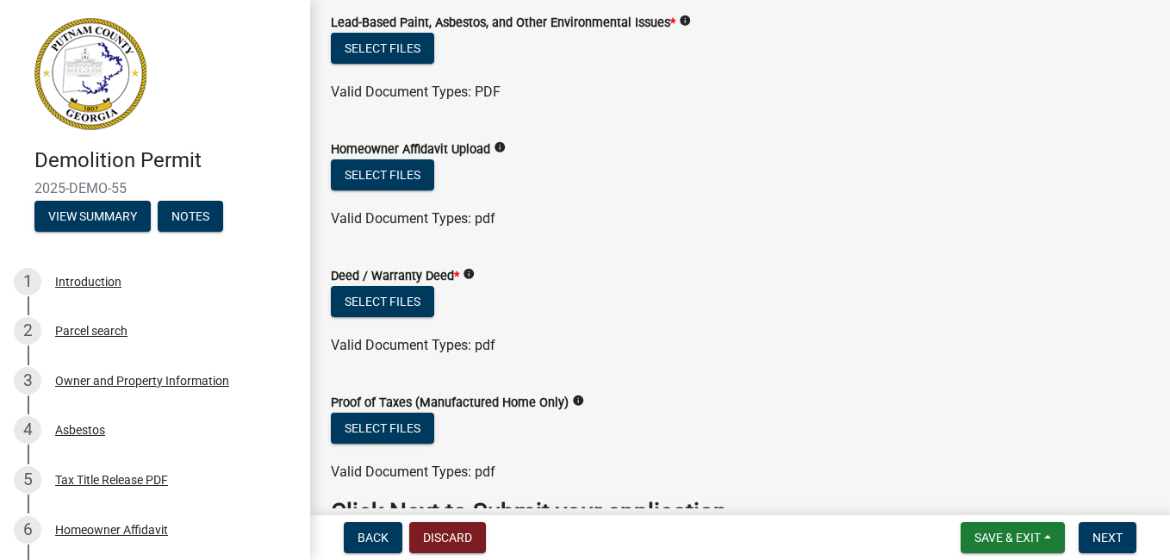
scroll to position [33, 0]
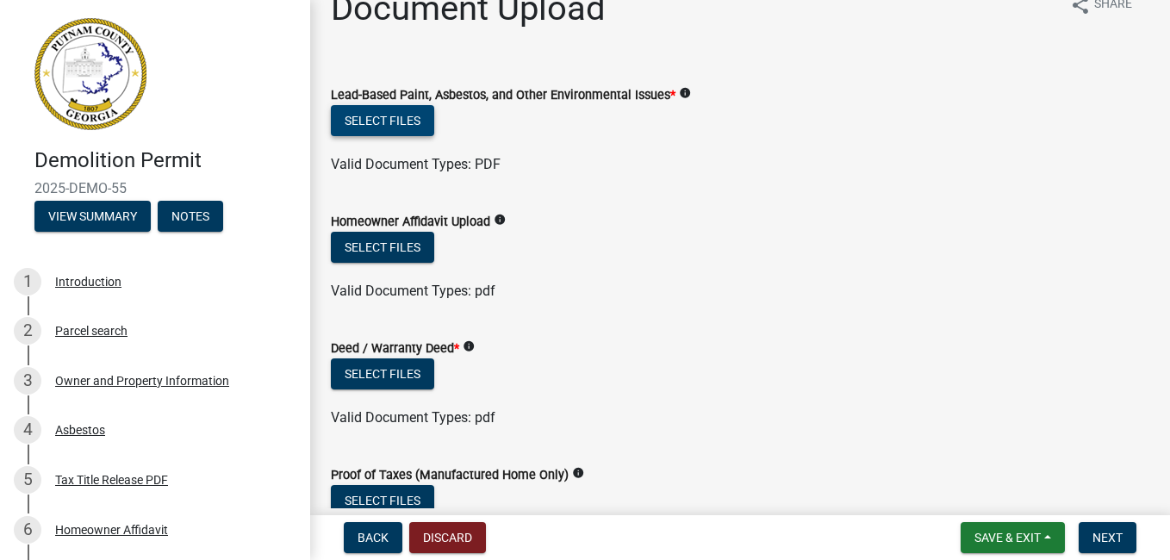
click at [378, 116] on button "Select files" at bounding box center [382, 120] width 103 height 31
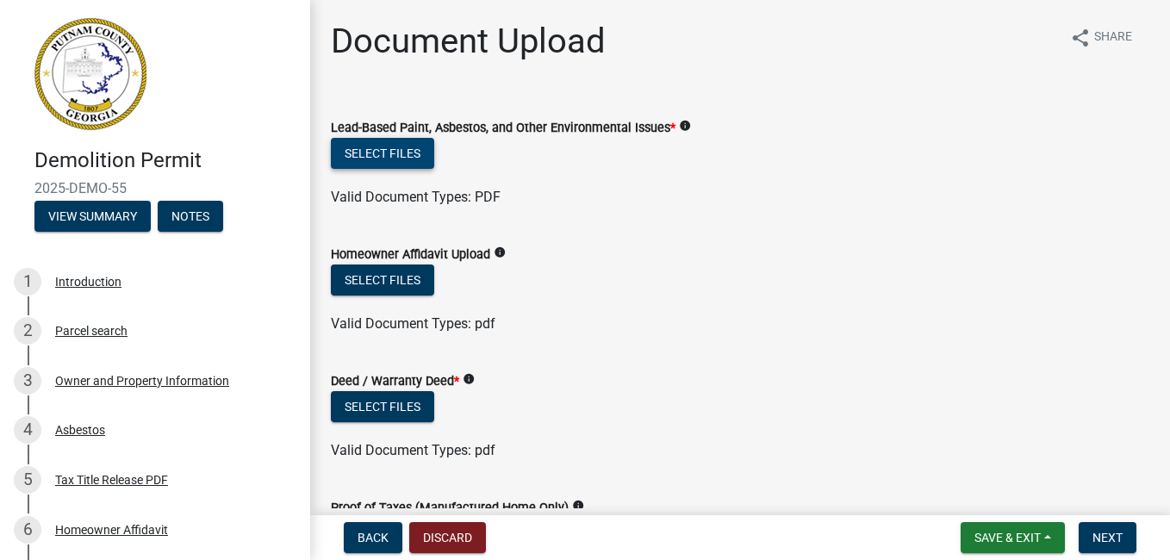
scroll to position [86, 0]
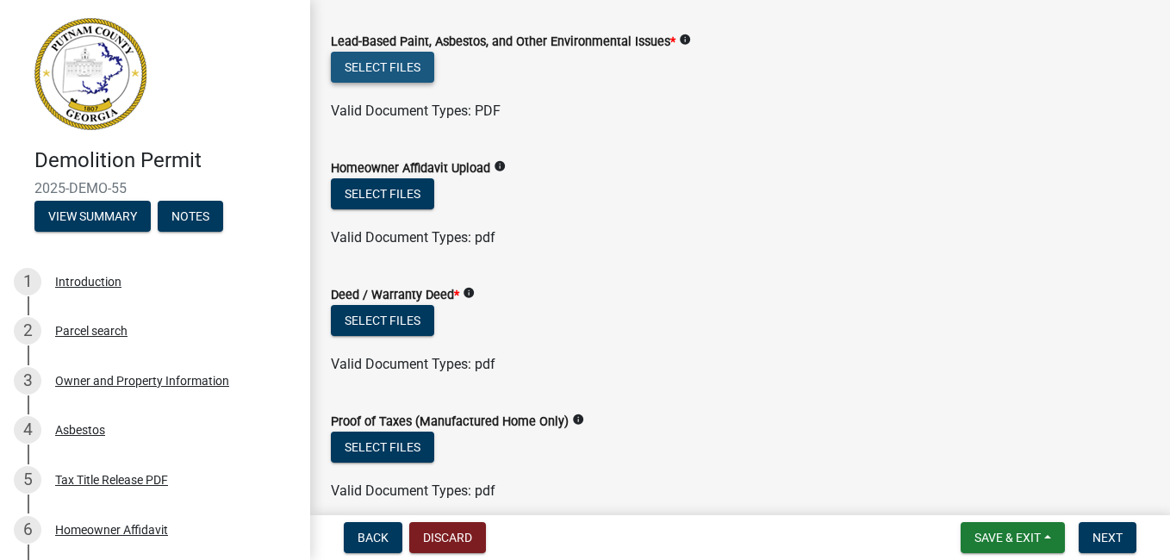
click at [386, 63] on button "Select files" at bounding box center [382, 67] width 103 height 31
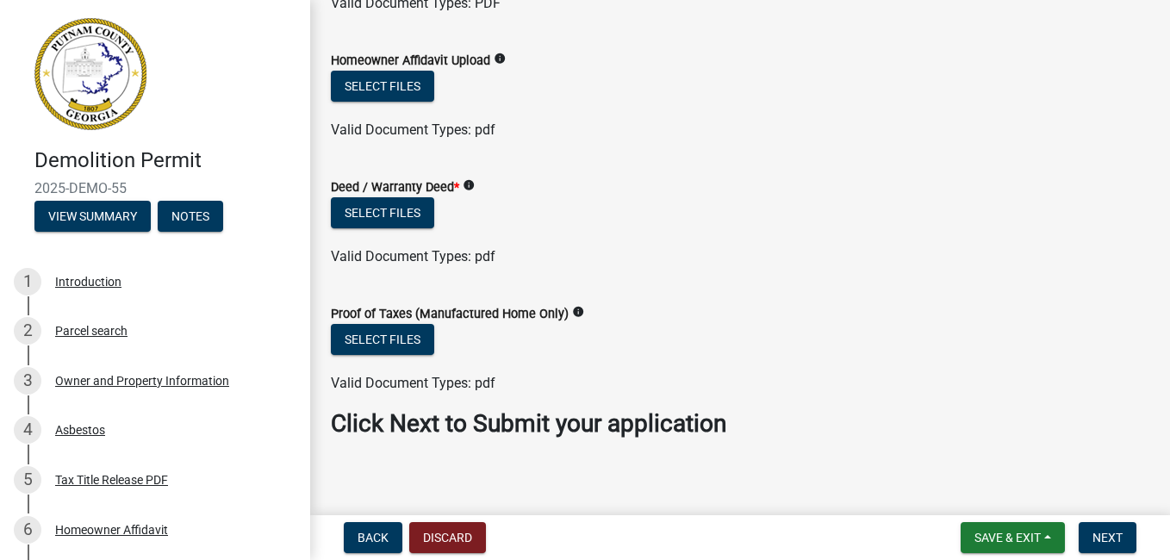
scroll to position [205, 0]
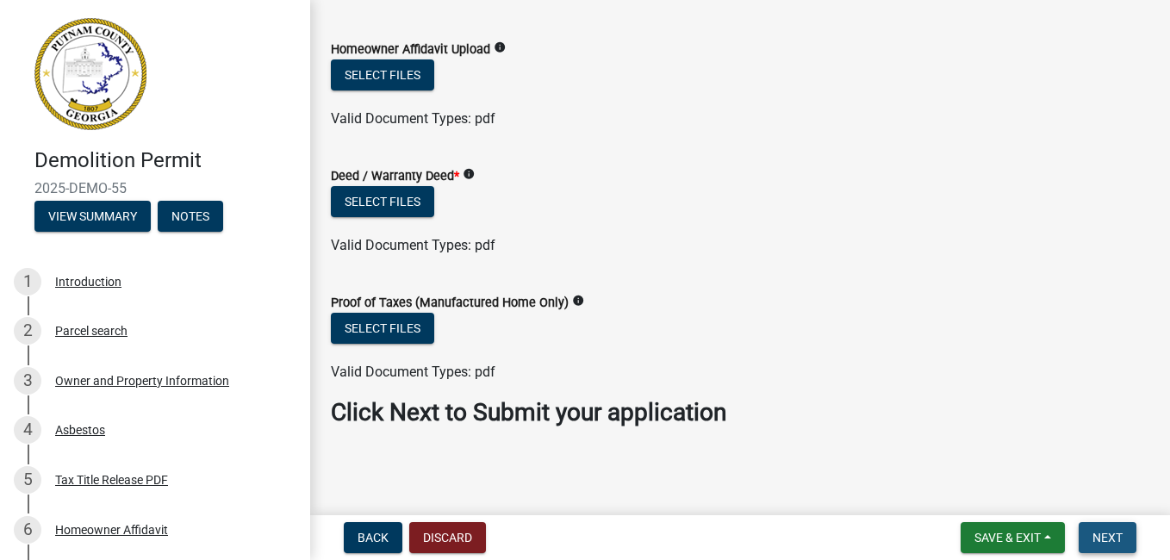
click at [1101, 532] on span "Next" at bounding box center [1108, 538] width 30 height 14
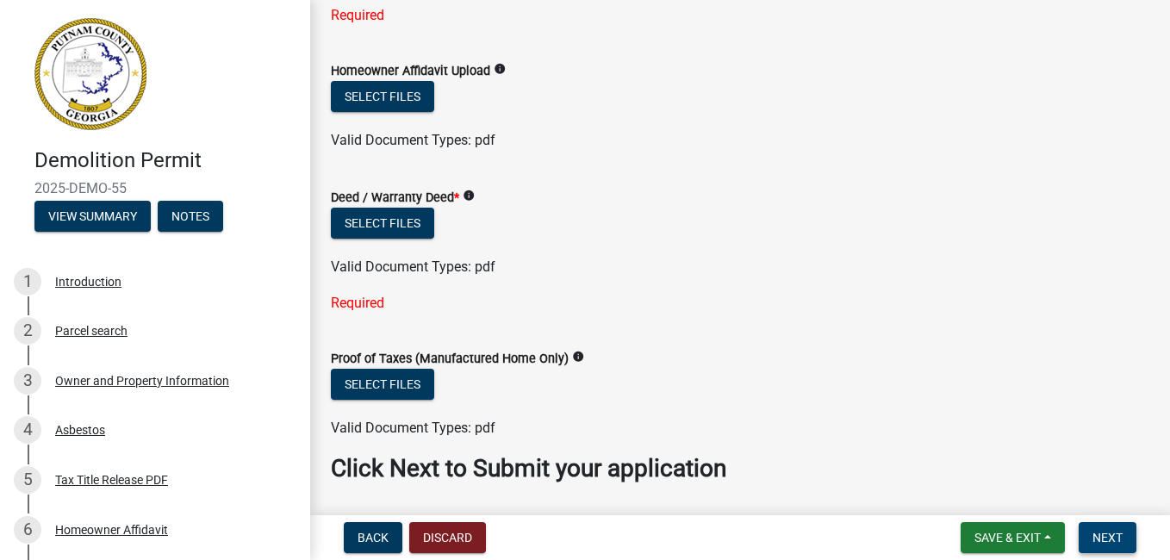
scroll to position [188, 0]
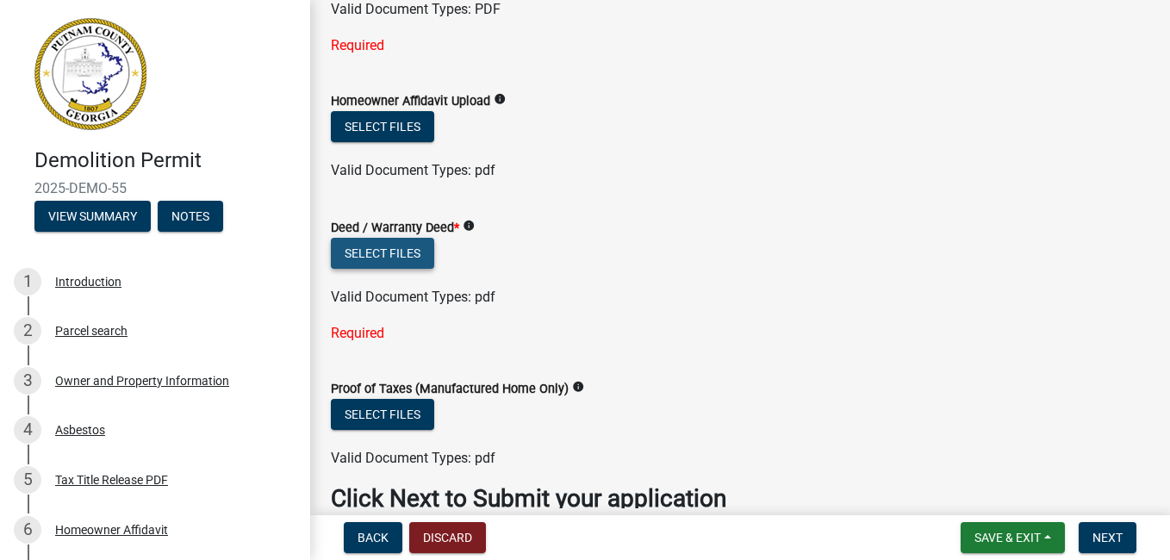
click at [377, 250] on button "Select files" at bounding box center [382, 253] width 103 height 31
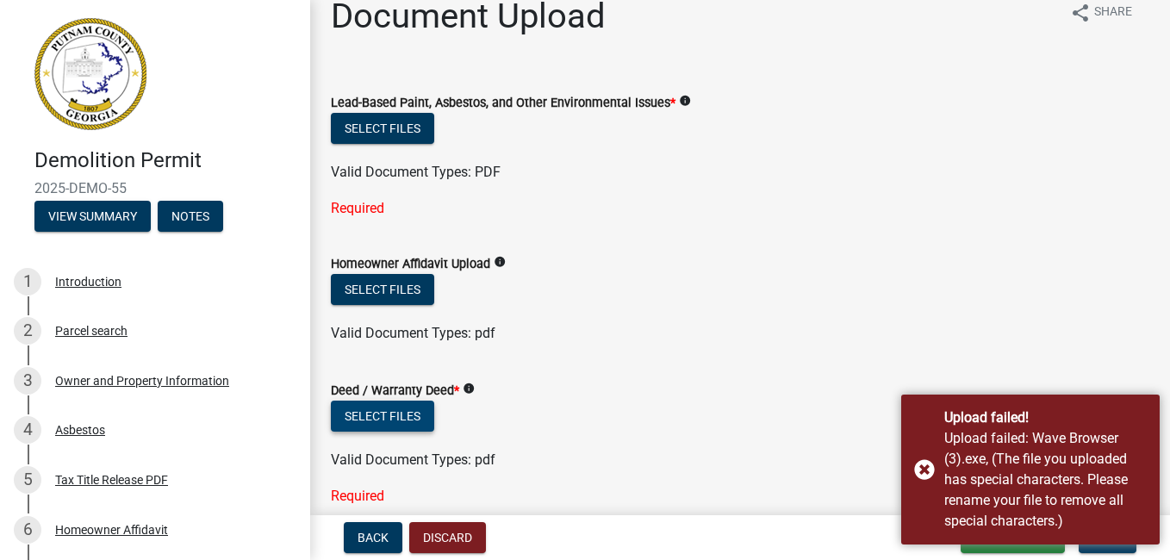
scroll to position [16, 0]
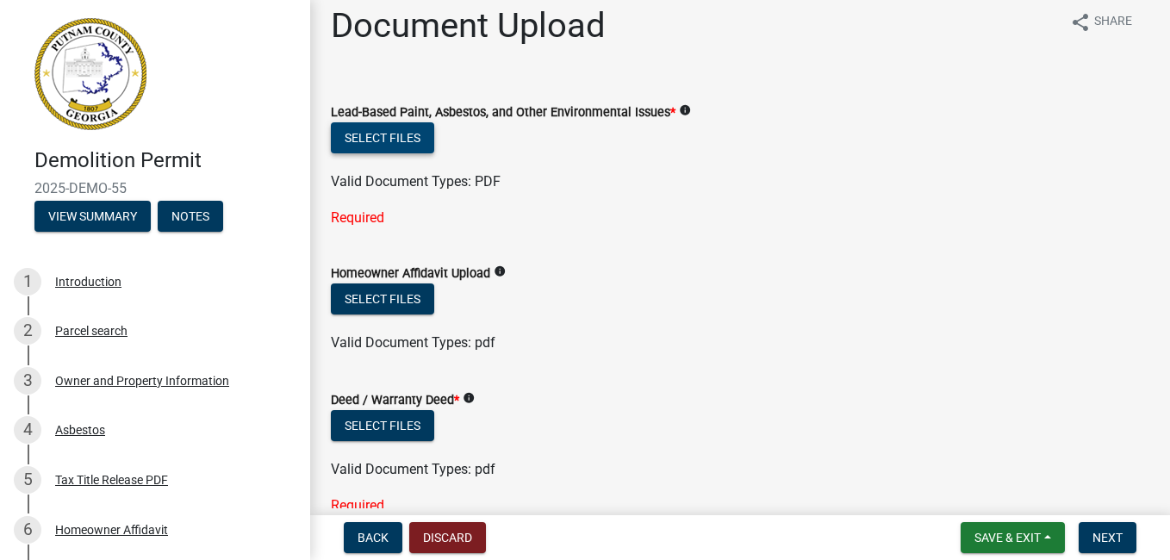
click at [392, 135] on button "Select files" at bounding box center [382, 137] width 103 height 31
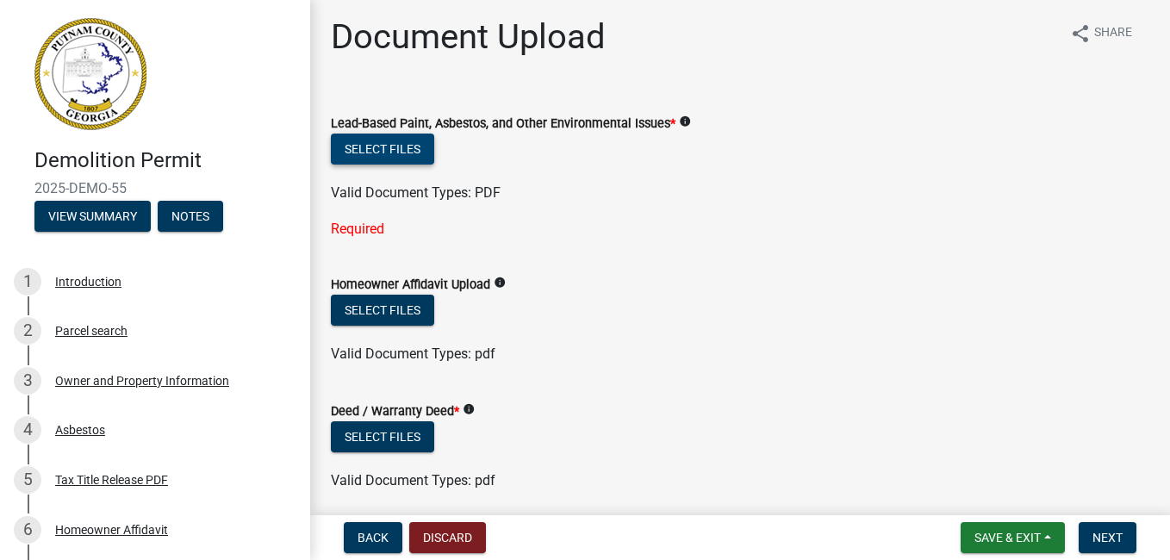
scroll to position [0, 0]
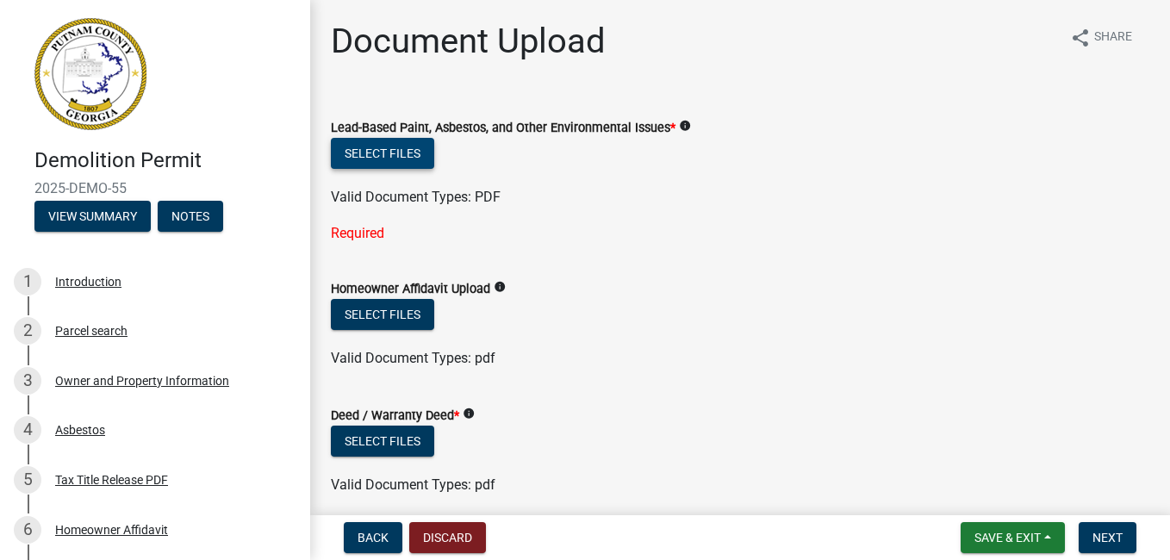
click at [389, 154] on button "Select files" at bounding box center [382, 153] width 103 height 31
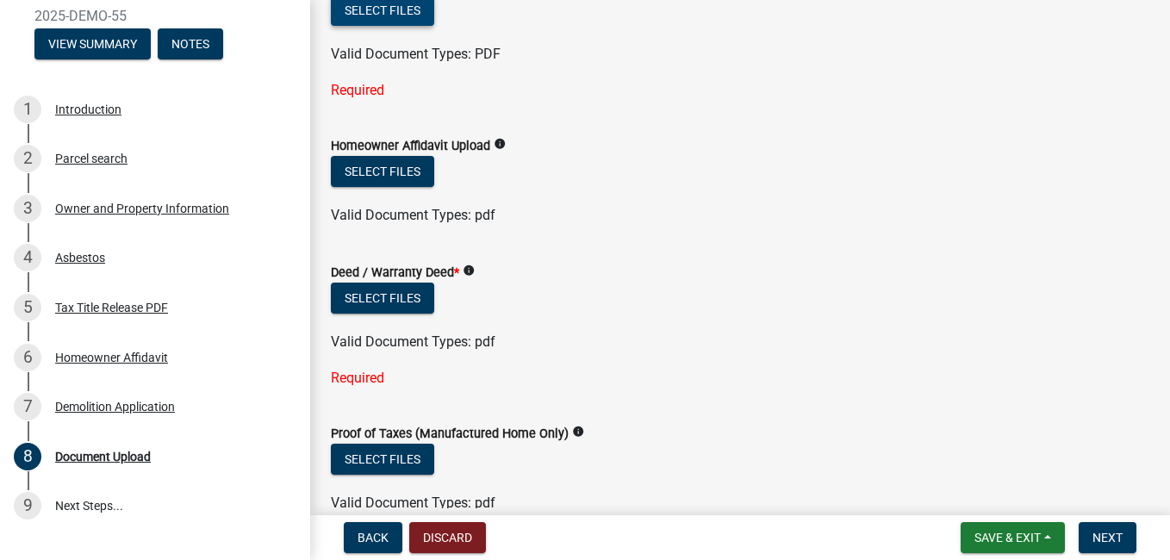
scroll to position [172, 0]
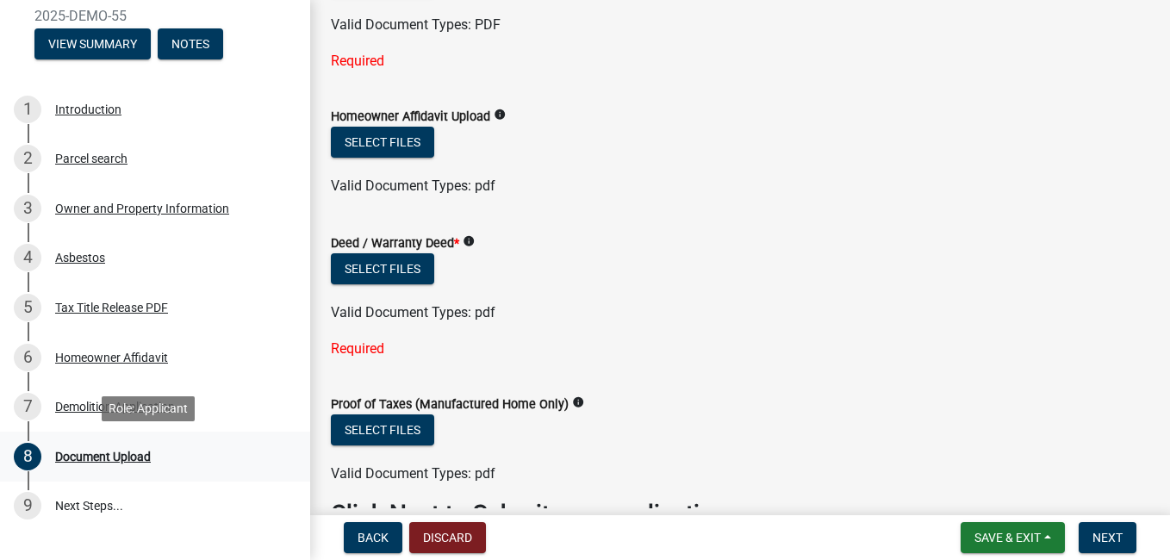
click at [105, 458] on div "Document Upload" at bounding box center [103, 457] width 96 height 12
click at [107, 457] on div "Document Upload" at bounding box center [103, 457] width 96 height 12
click at [107, 453] on div "Document Upload" at bounding box center [103, 457] width 96 height 12
drag, startPoint x: 107, startPoint y: 453, endPoint x: 240, endPoint y: 258, distance: 236.1
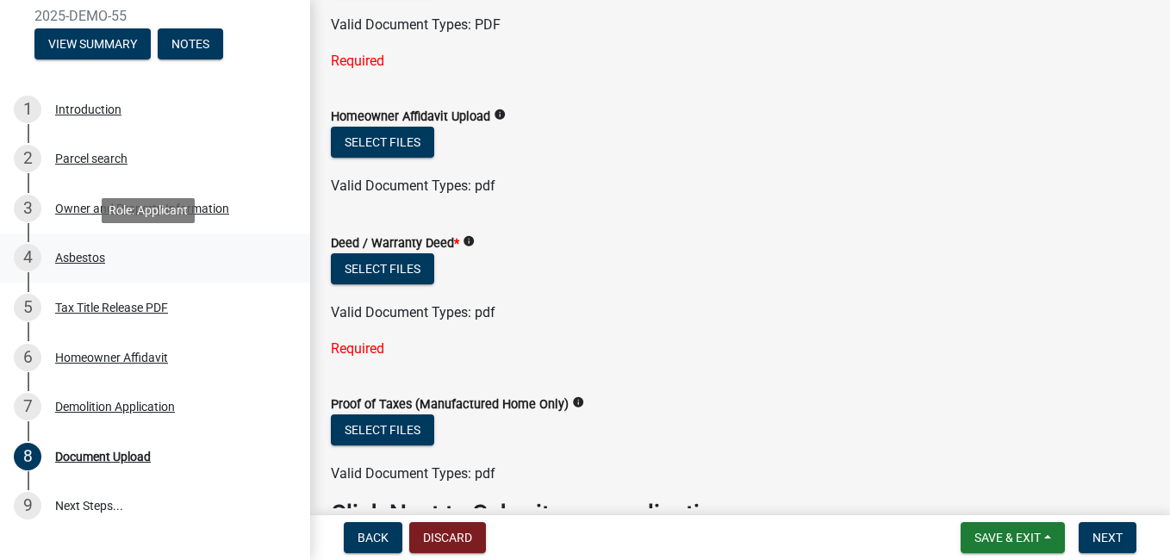
click at [240, 258] on div "4 Asbestos" at bounding box center [148, 258] width 269 height 28
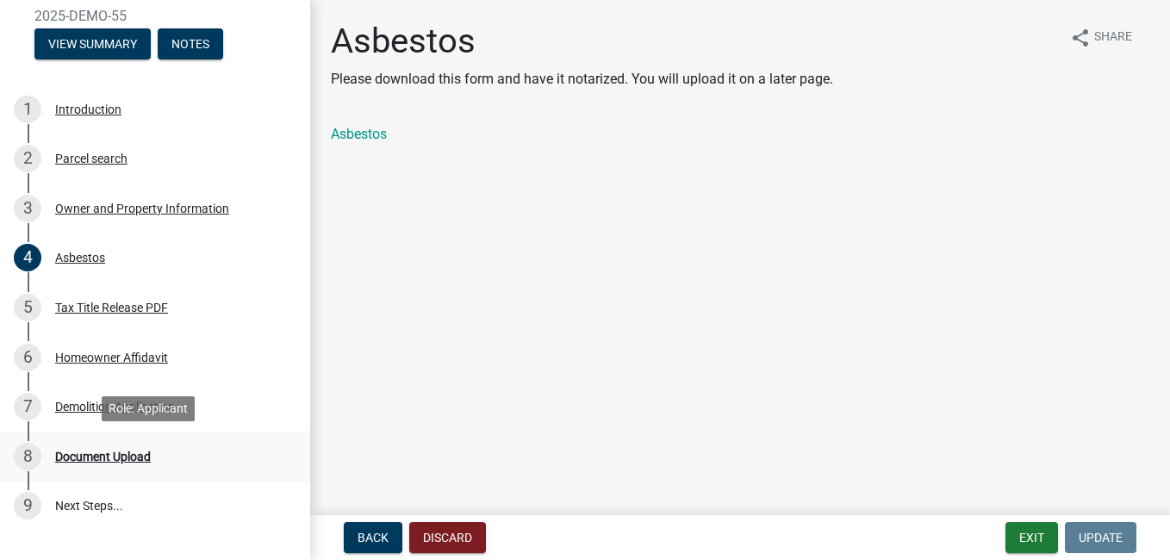
click at [116, 456] on div "Document Upload" at bounding box center [103, 457] width 96 height 12
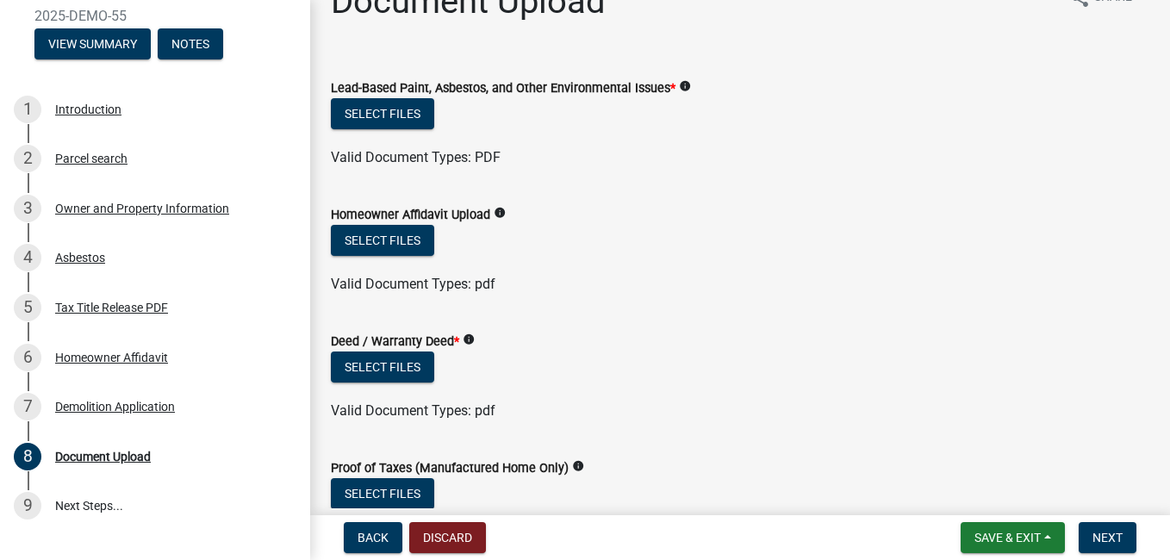
scroll to position [33, 0]
